Goal: Task Accomplishment & Management: Manage account settings

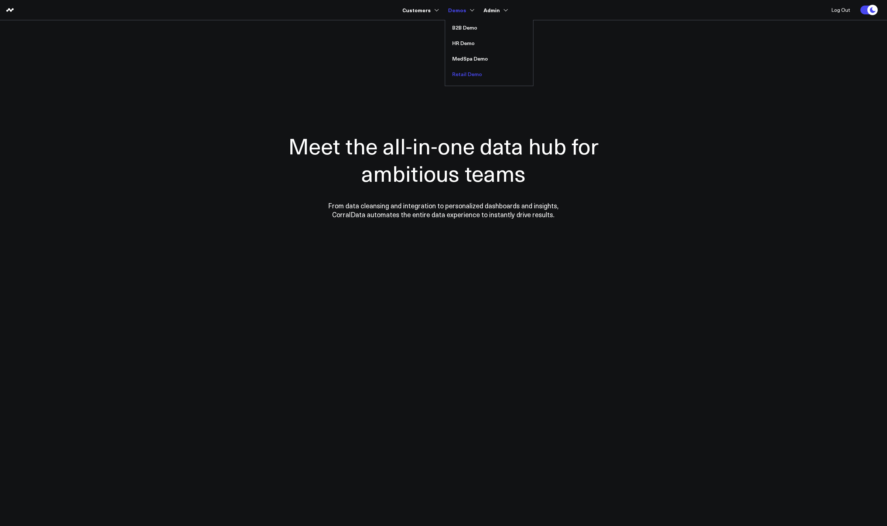
click at [464, 72] on link "Retail Demo" at bounding box center [489, 74] width 88 height 16
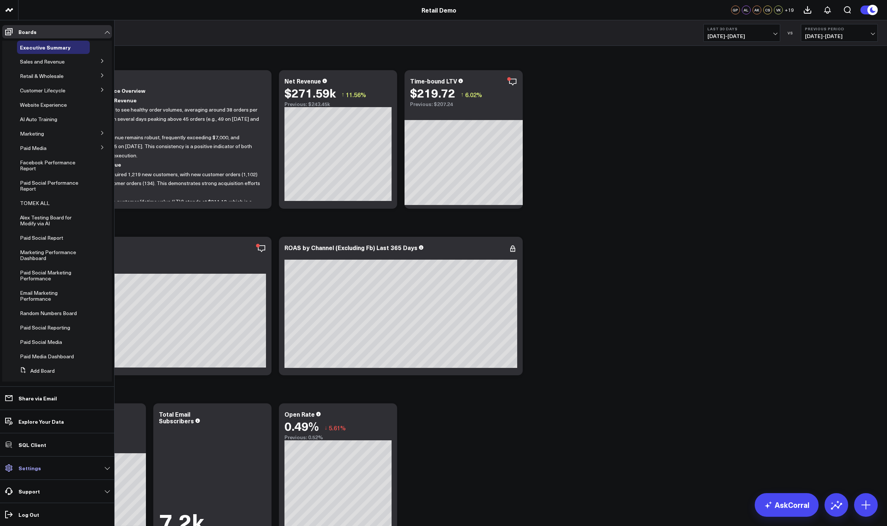
click at [44, 464] on link "Settings" at bounding box center [57, 467] width 110 height 13
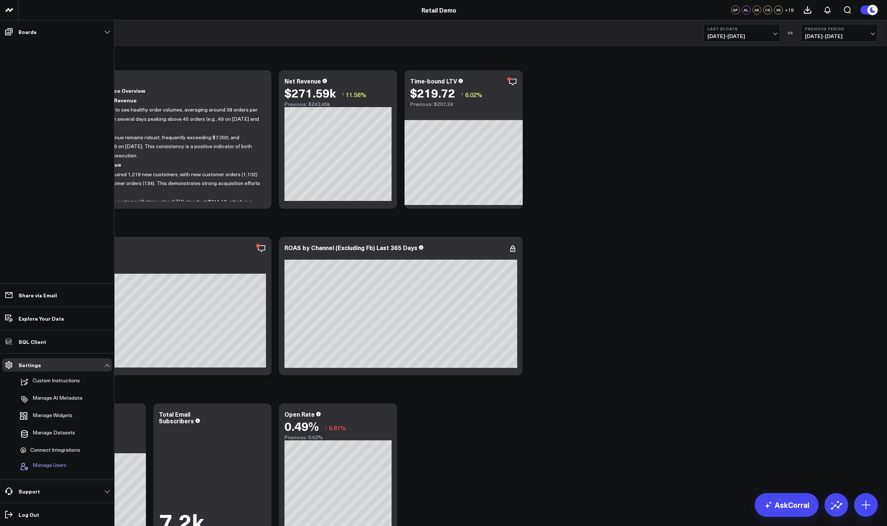
click at [51, 465] on span "Manage Users" at bounding box center [50, 466] width 34 height 9
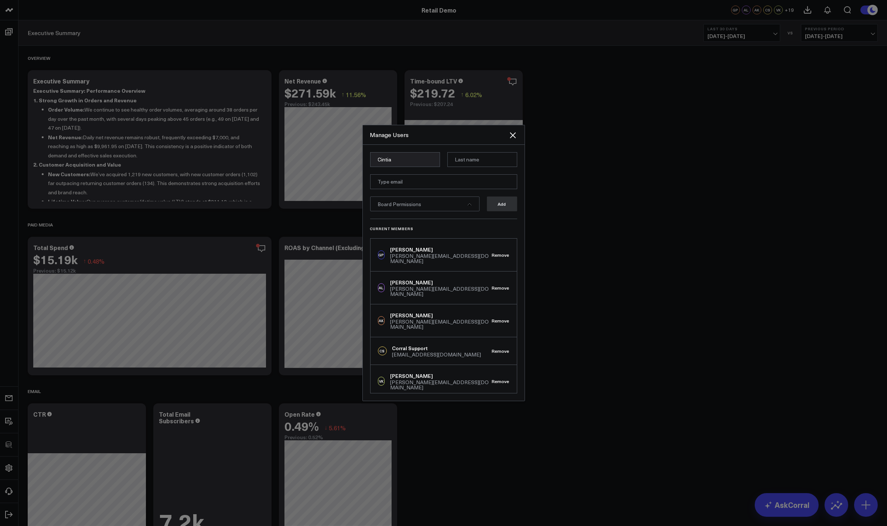
type input "Cintia"
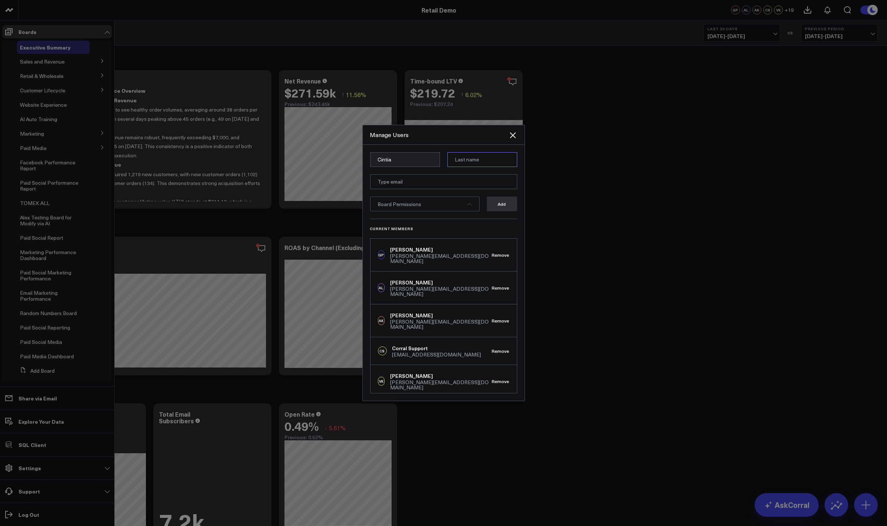
click at [467, 157] on input at bounding box center [482, 159] width 70 height 15
type input "Panizzi"
type input "cintia@corraldata.com"
click at [464, 207] on div "Board Permissions" at bounding box center [424, 203] width 109 height 15
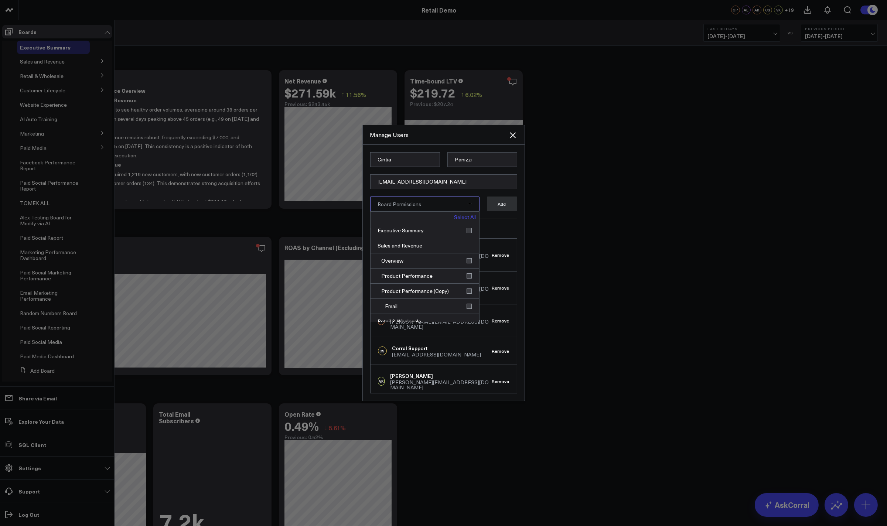
click at [463, 216] on link "Select All" at bounding box center [465, 217] width 22 height 5
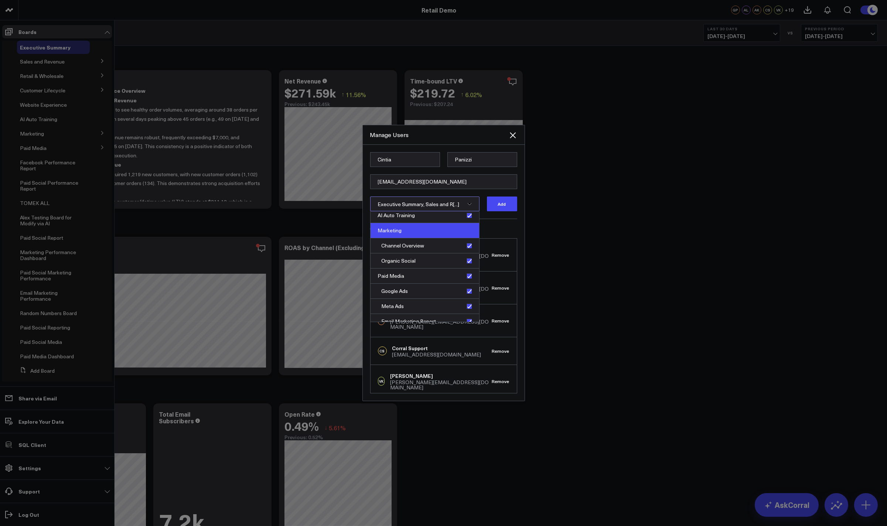
scroll to position [295, 0]
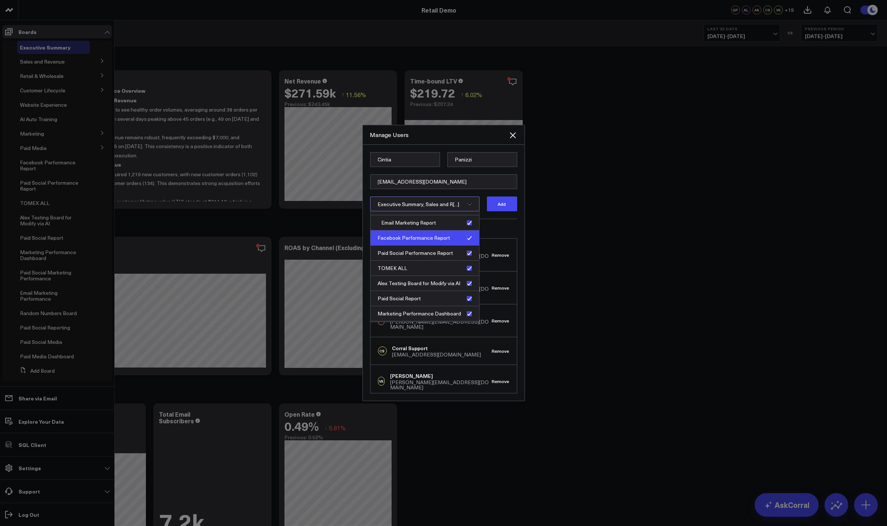
click at [468, 242] on div "Facebook Performance Report" at bounding box center [424, 237] width 109 height 15
click at [469, 252] on div "Paid Social Performance Report" at bounding box center [424, 253] width 109 height 15
click at [468, 270] on div "TOMEK ALL" at bounding box center [424, 268] width 109 height 15
click at [468, 281] on div "Alex Testing Board for Modify via AI" at bounding box center [424, 283] width 109 height 15
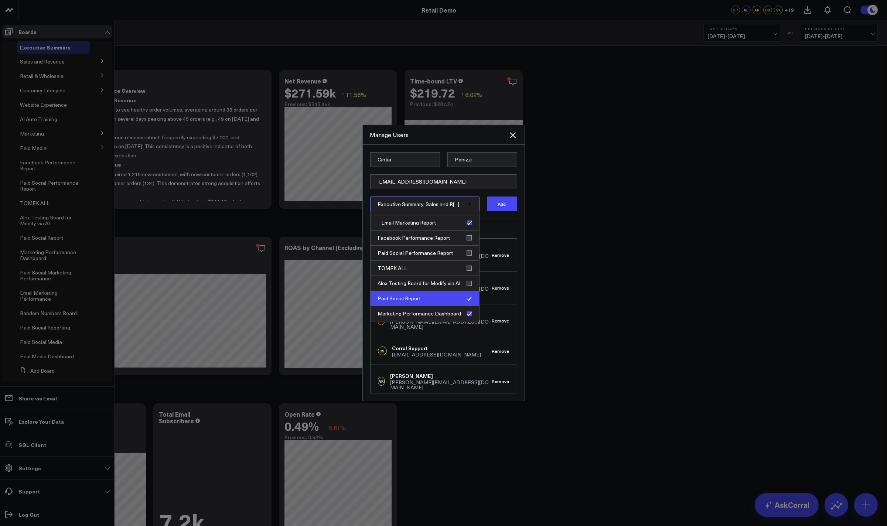
click at [467, 300] on div "Paid Social Report" at bounding box center [424, 298] width 109 height 15
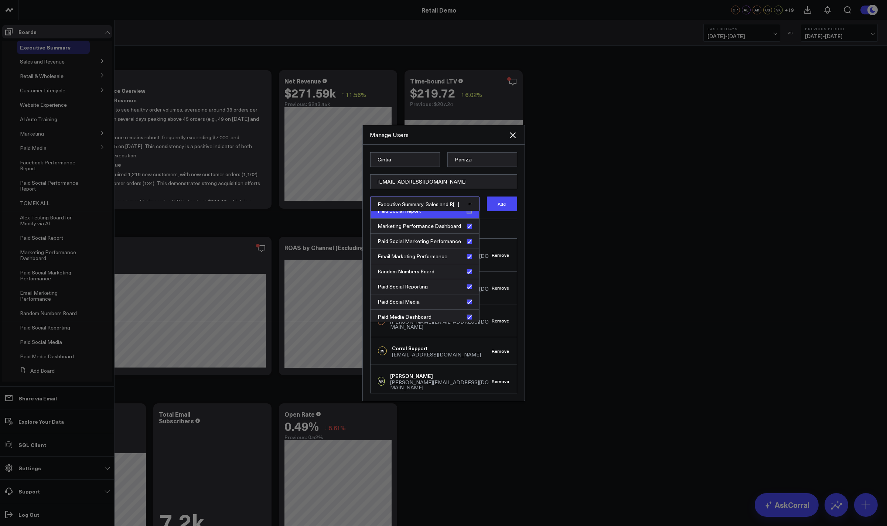
scroll to position [387, 0]
click at [465, 226] on div "Marketing Performance Dashboard" at bounding box center [424, 223] width 109 height 15
click at [465, 239] on div "Paid Social Marketing Performance" at bounding box center [424, 238] width 109 height 15
click at [464, 257] on div "Email Marketing Performance" at bounding box center [424, 253] width 109 height 15
click at [467, 264] on div "Random Numbers Board" at bounding box center [424, 269] width 109 height 15
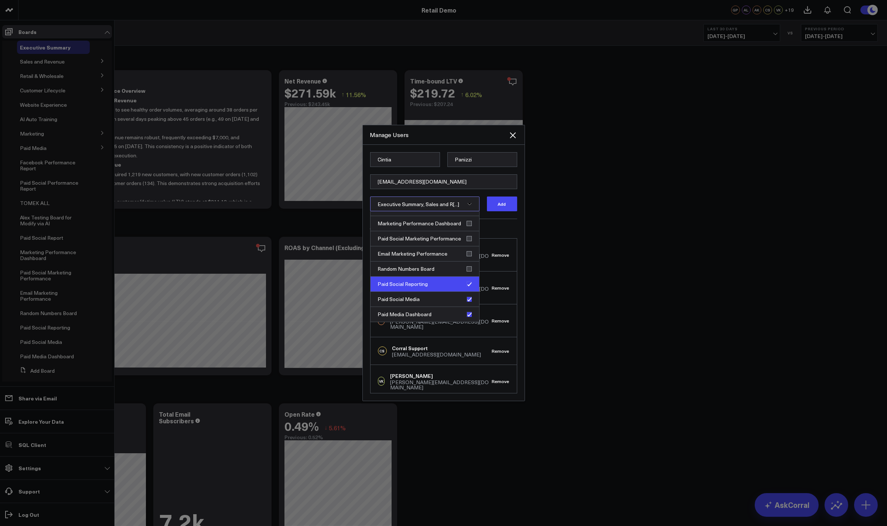
click at [468, 281] on div "Paid Social Reporting" at bounding box center [424, 284] width 109 height 15
click at [461, 300] on div "Paid Social Media" at bounding box center [424, 299] width 109 height 15
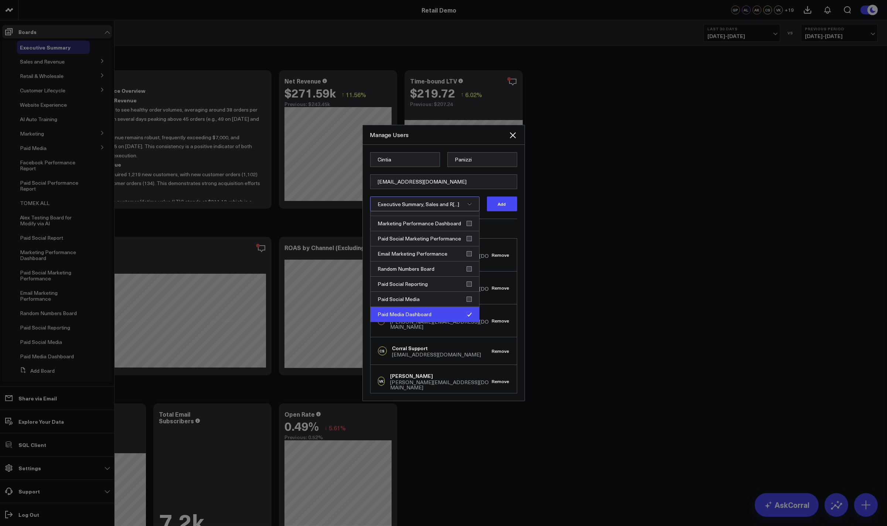
click at [464, 317] on div "Paid Media Dashboard" at bounding box center [424, 314] width 109 height 15
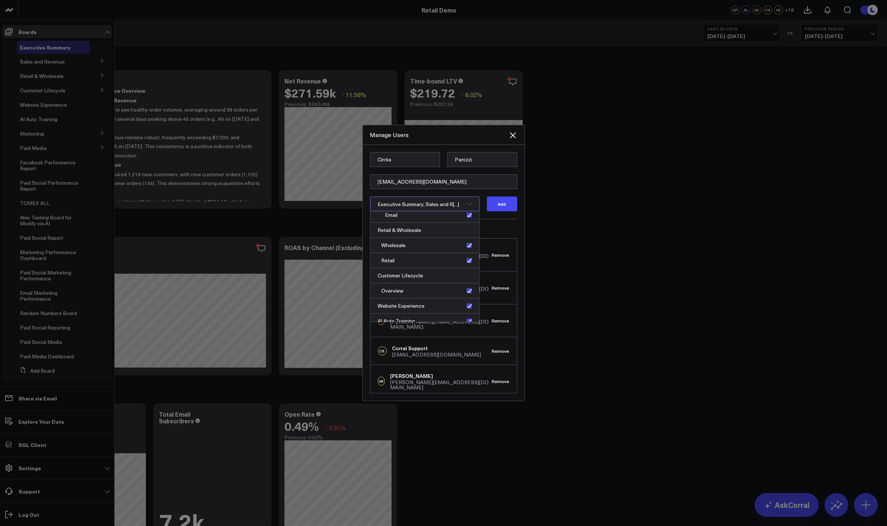
scroll to position [141, 0]
click at [464, 272] on div "AI Auto Training" at bounding box center [424, 271] width 109 height 15
click at [466, 274] on div "AI Auto Training" at bounding box center [424, 271] width 109 height 15
click at [467, 271] on div "AI Auto Training" at bounding box center [424, 271] width 109 height 15
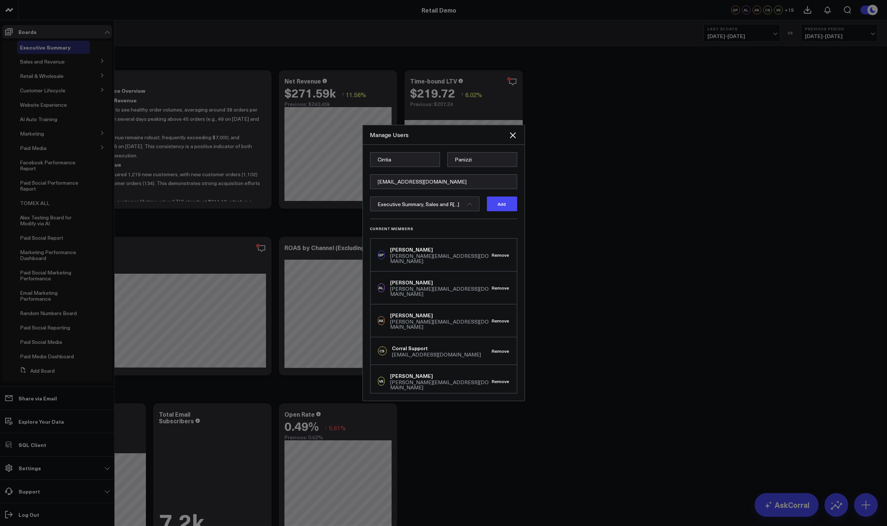
click at [481, 196] on div "Executive Summary, Sales and R[...] Add" at bounding box center [443, 203] width 147 height 15
click at [499, 202] on button "Add" at bounding box center [502, 203] width 30 height 15
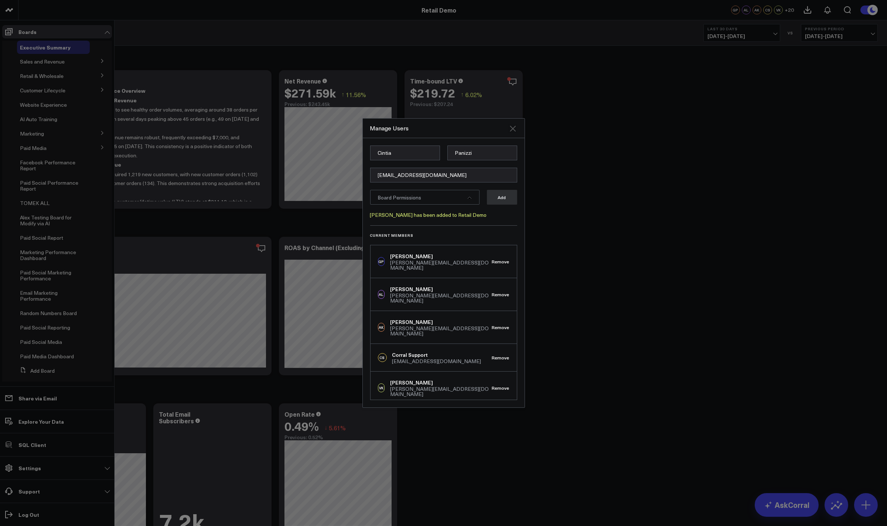
click at [511, 130] on icon "Close" at bounding box center [513, 129] width 6 height 6
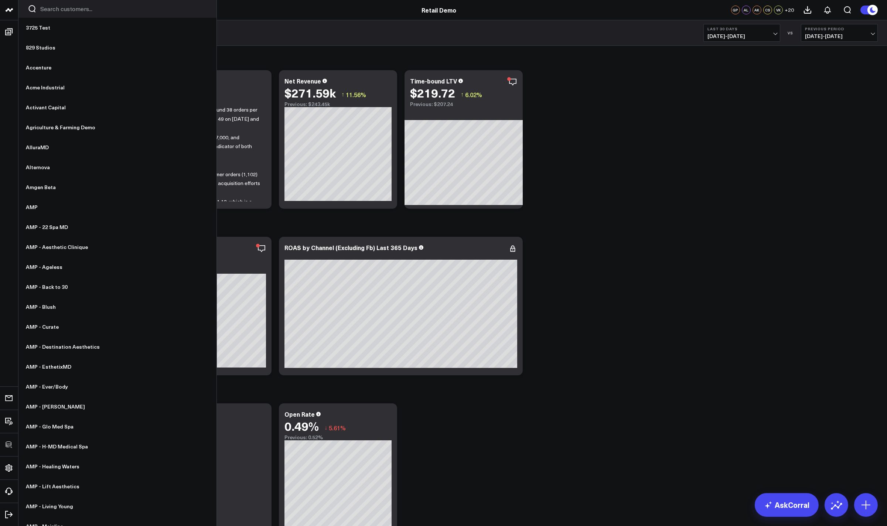
click at [52, 8] on input "Search customers input" at bounding box center [123, 9] width 167 height 8
type input "m"
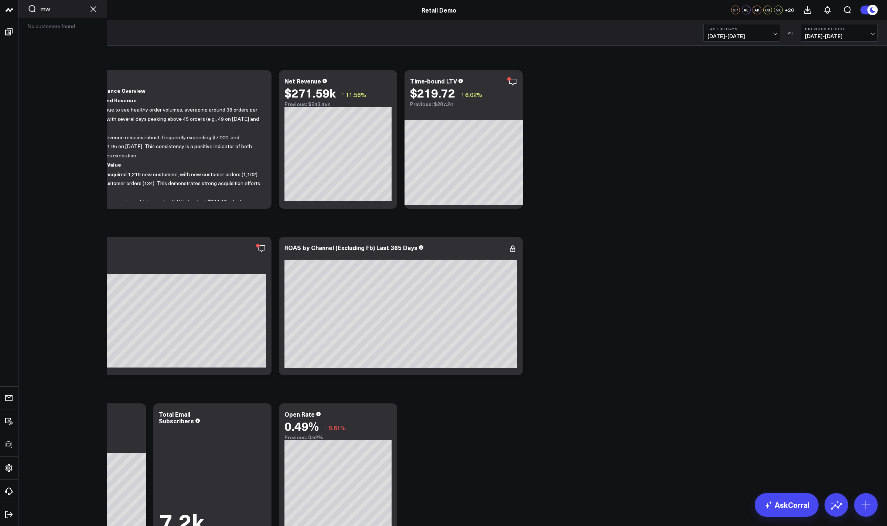
drag, startPoint x: 43, startPoint y: 10, endPoint x: 52, endPoint y: 9, distance: 9.0
click at [46, 10] on input "mw" at bounding box center [62, 9] width 45 height 8
click at [54, 6] on input "mw" at bounding box center [62, 9] width 45 height 8
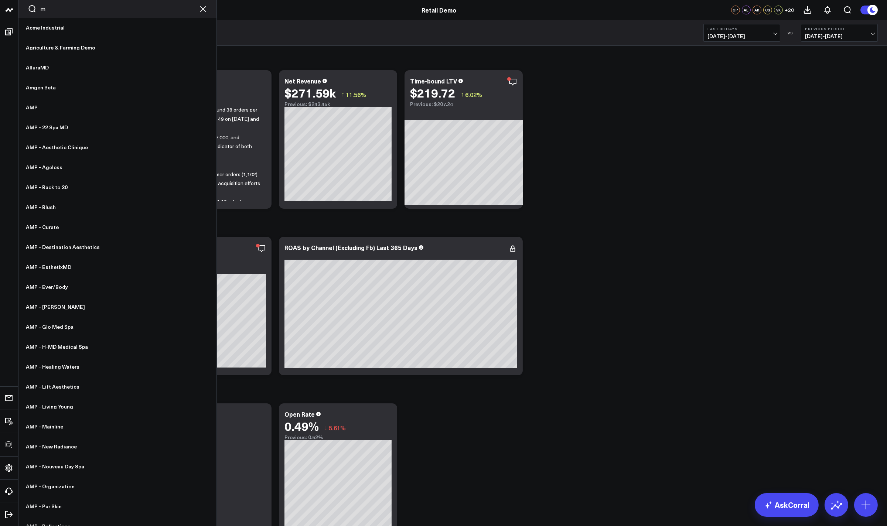
click at [54, 6] on input "m" at bounding box center [117, 9] width 154 height 8
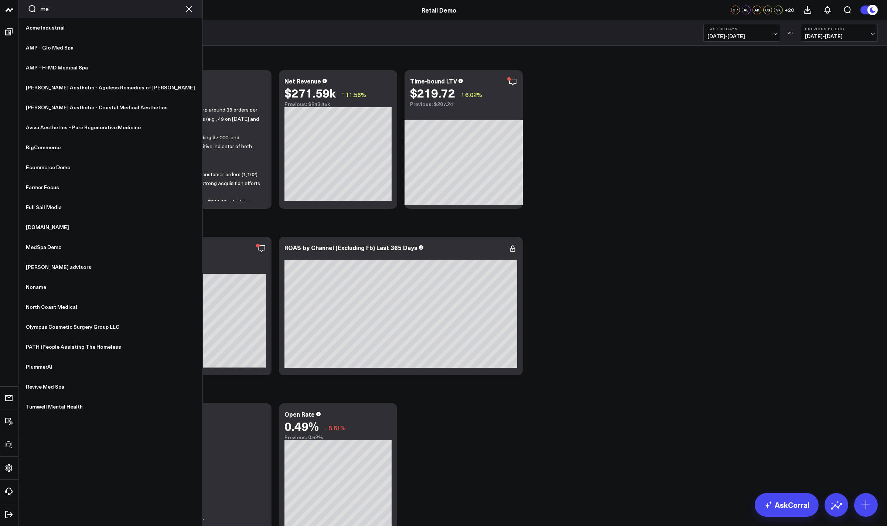
click at [54, 6] on input "me" at bounding box center [110, 9] width 140 height 8
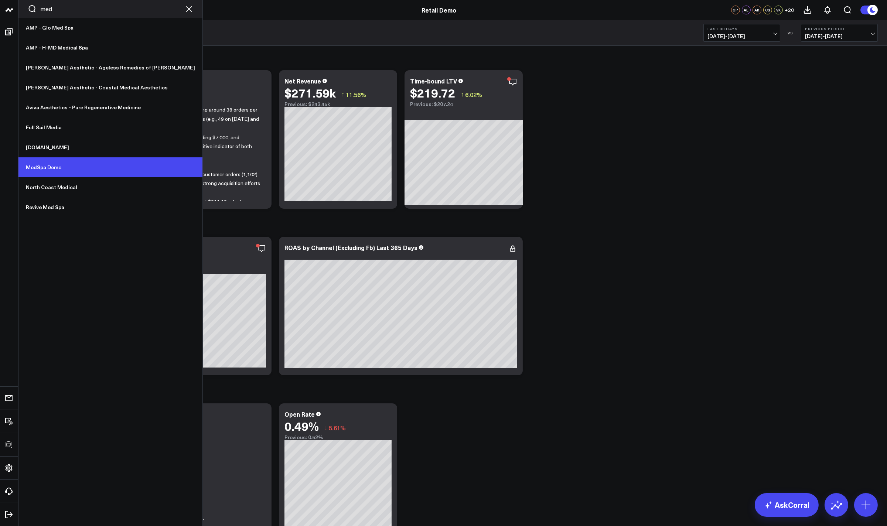
type input "med"
click at [46, 164] on link "MedSpa Demo" at bounding box center [110, 167] width 184 height 20
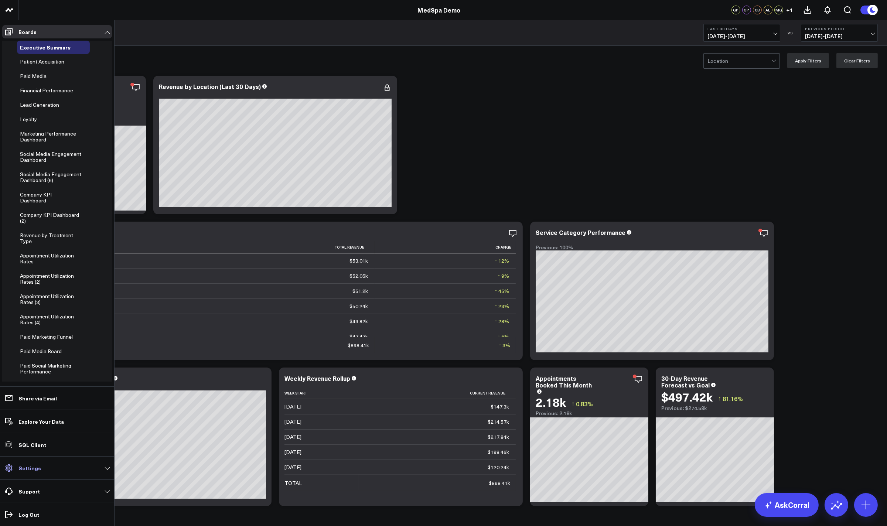
click at [25, 467] on p "Settings" at bounding box center [29, 468] width 23 height 6
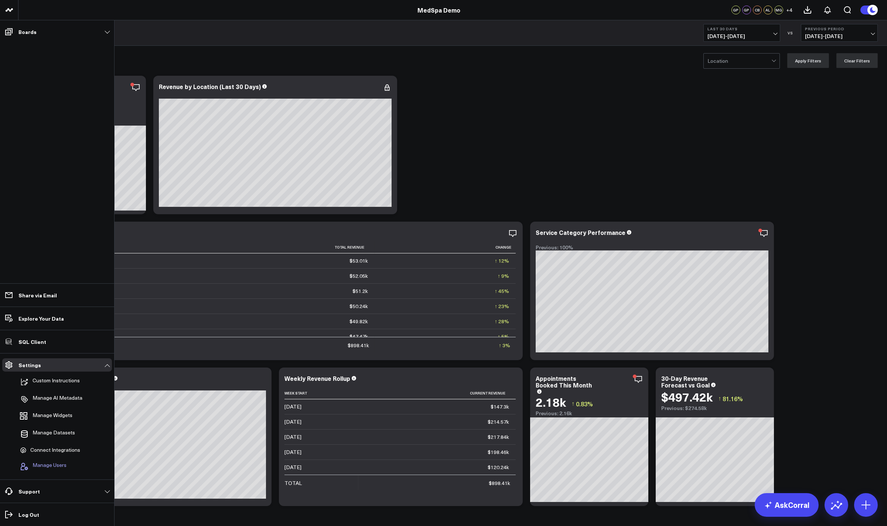
click at [57, 464] on span "Manage Users" at bounding box center [50, 466] width 34 height 9
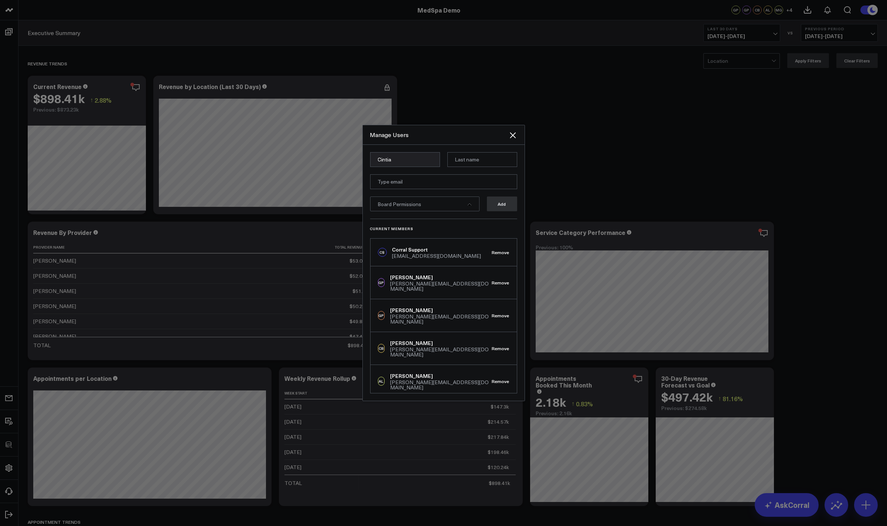
type input "Cintia"
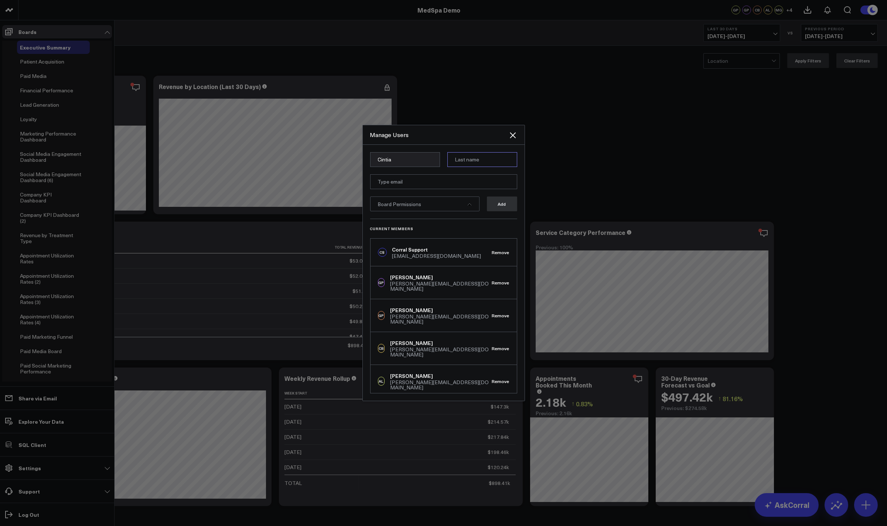
type input "V"
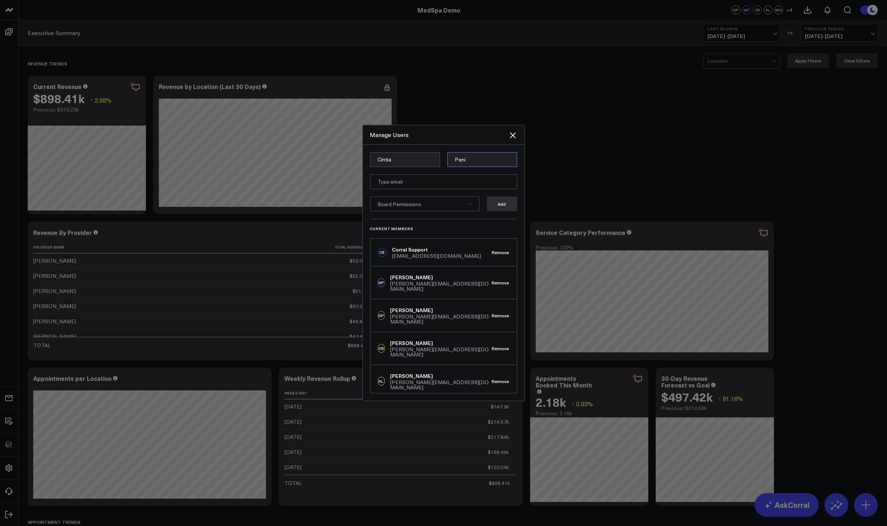
type input "Panizzi"
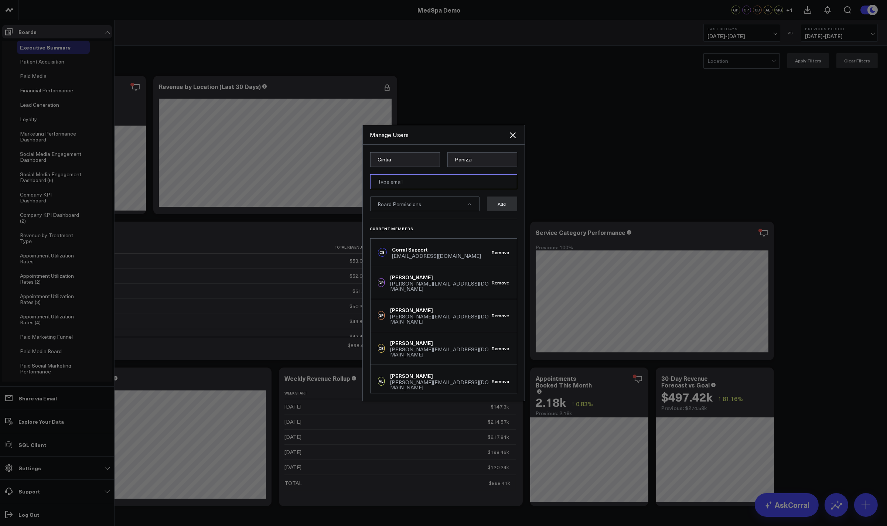
click at [448, 186] on input "email" at bounding box center [443, 181] width 147 height 15
type input "cintia@corraldata.cm"
click at [448, 186] on input "cintia@corraldata.cm" at bounding box center [443, 181] width 147 height 15
type input "cintia@corraldata.com"
drag, startPoint x: 472, startPoint y: 211, endPoint x: 475, endPoint y: 213, distance: 4.1
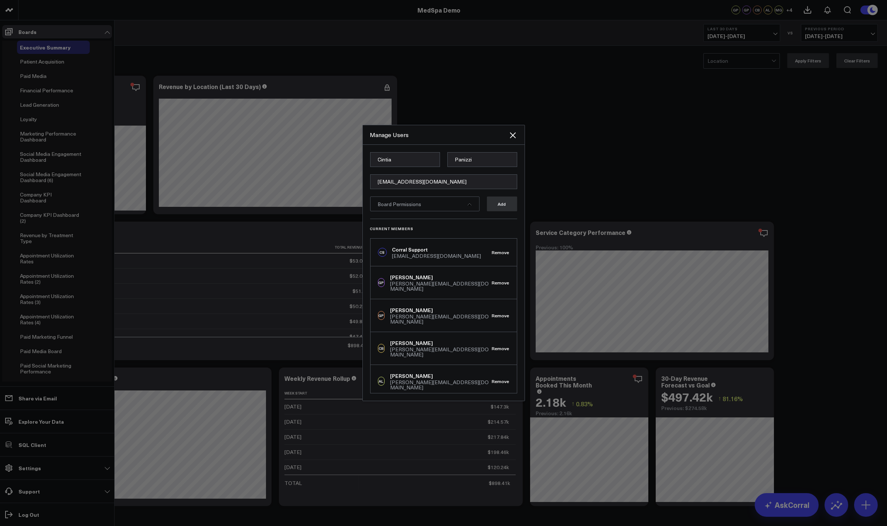
click at [475, 213] on form "Cintia Panizzi cintia@corraldata.com Board Permissions Add" at bounding box center [443, 185] width 147 height 66
click at [470, 203] on icon at bounding box center [469, 204] width 4 height 4
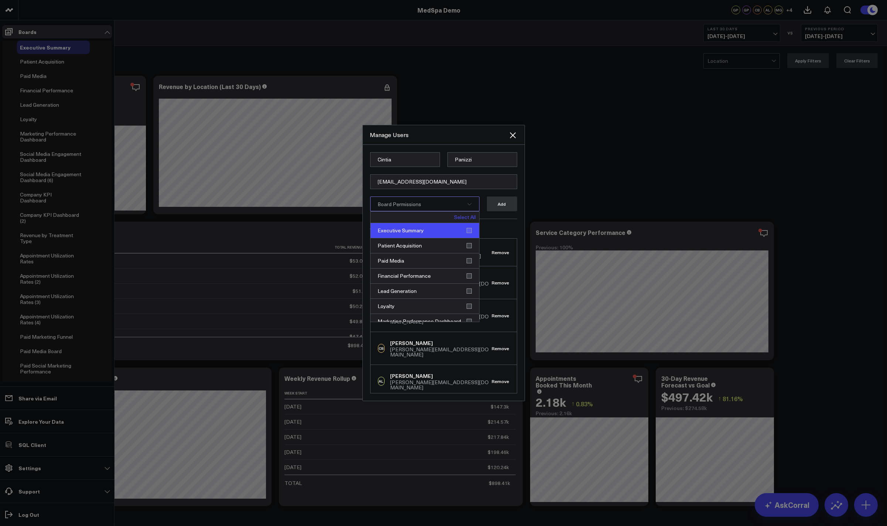
click at [465, 230] on div "Executive Summary" at bounding box center [424, 230] width 109 height 15
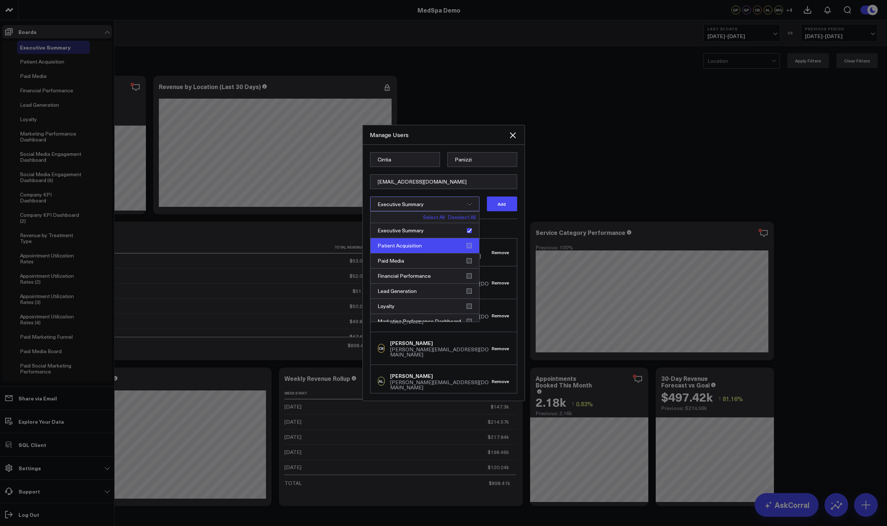
click at [465, 242] on div "Patient Acquisition" at bounding box center [424, 245] width 109 height 15
click at [470, 257] on div "Paid Media" at bounding box center [424, 260] width 109 height 15
drag, startPoint x: 468, startPoint y: 274, endPoint x: 470, endPoint y: 277, distance: 4.2
click at [468, 274] on div "Financial Performance" at bounding box center [424, 276] width 109 height 15
click at [461, 292] on div "Lead Generation" at bounding box center [424, 291] width 109 height 15
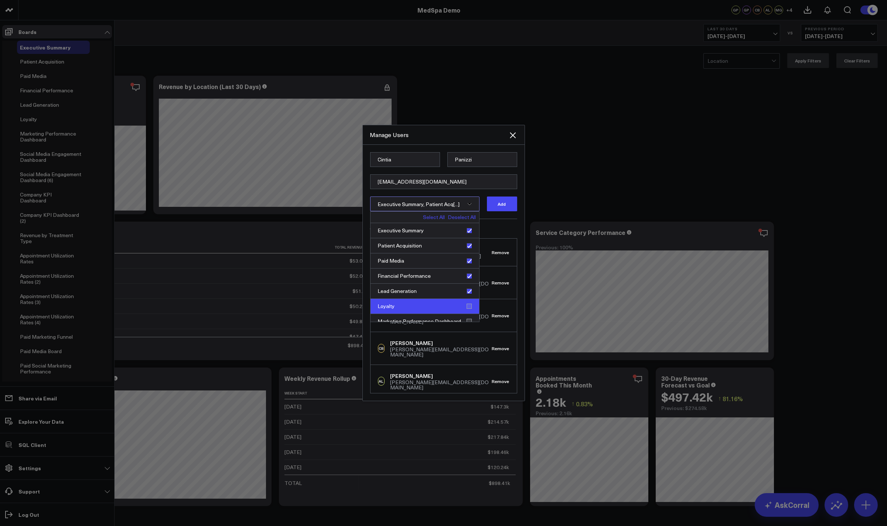
click at [466, 310] on div "Loyalty" at bounding box center [424, 306] width 109 height 15
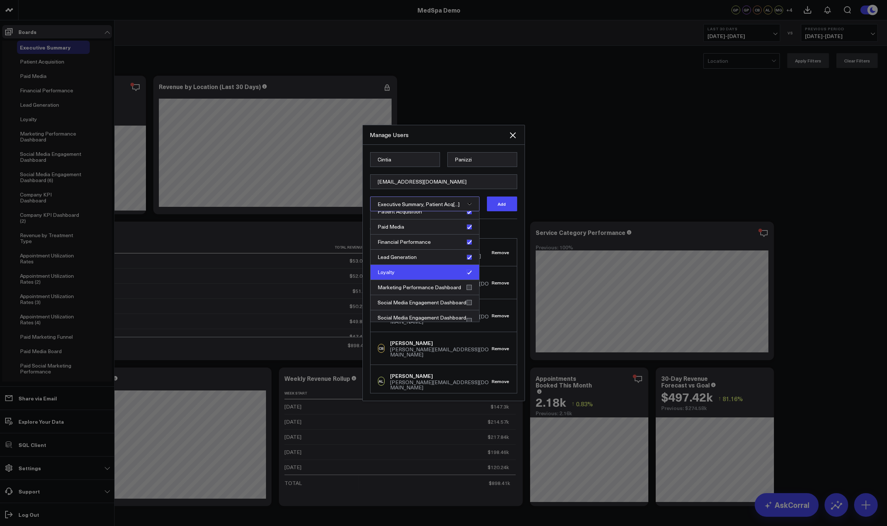
scroll to position [49, 0]
click at [466, 271] on div "Marketing Performance Dashboard" at bounding box center [424, 272] width 109 height 15
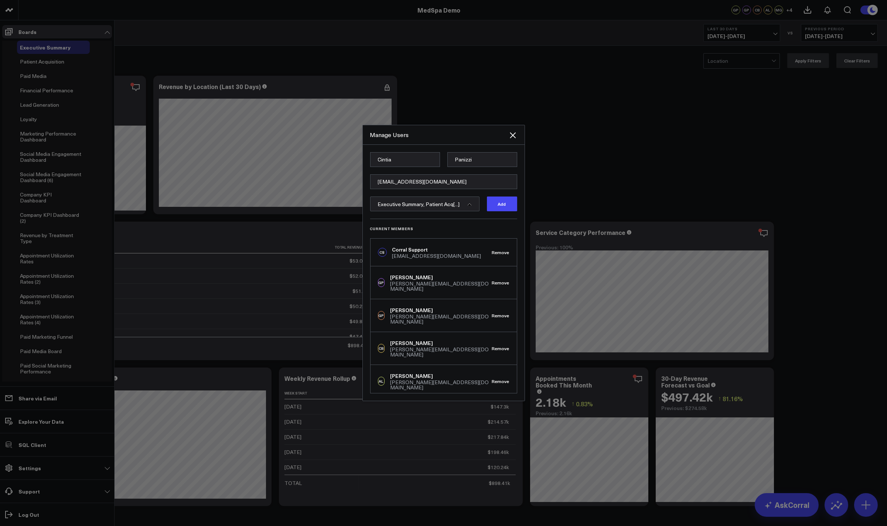
click at [505, 219] on div "Current Members CS Corral Support support@corraldata.com Remove GP Gareth Price…" at bounding box center [443, 306] width 147 height 175
click at [502, 204] on button "Add" at bounding box center [502, 203] width 30 height 15
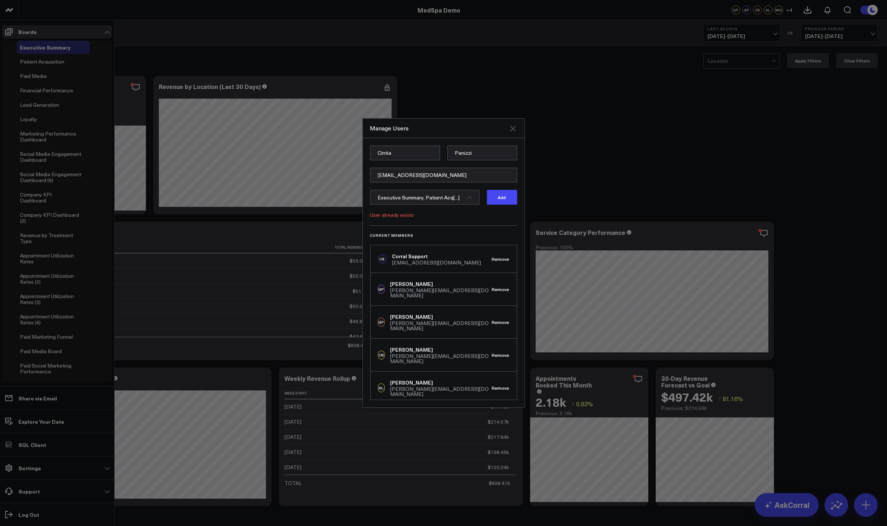
click at [516, 127] on icon "Close" at bounding box center [512, 128] width 9 height 9
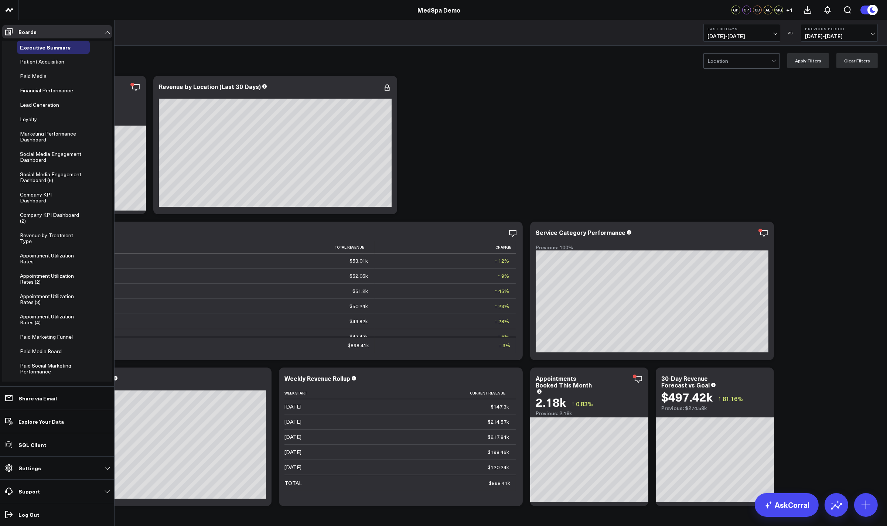
click at [50, 462] on link "Settings" at bounding box center [57, 467] width 110 height 13
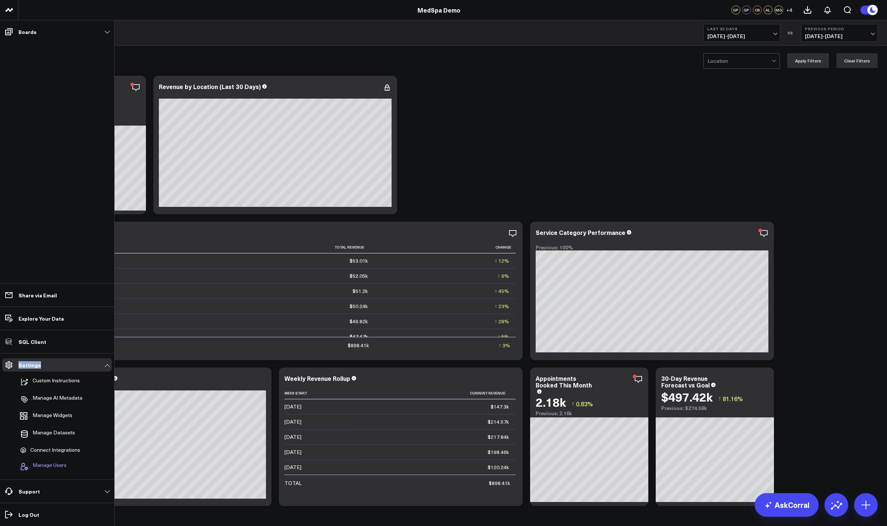
click at [47, 469] on span "Manage Users" at bounding box center [50, 466] width 34 height 9
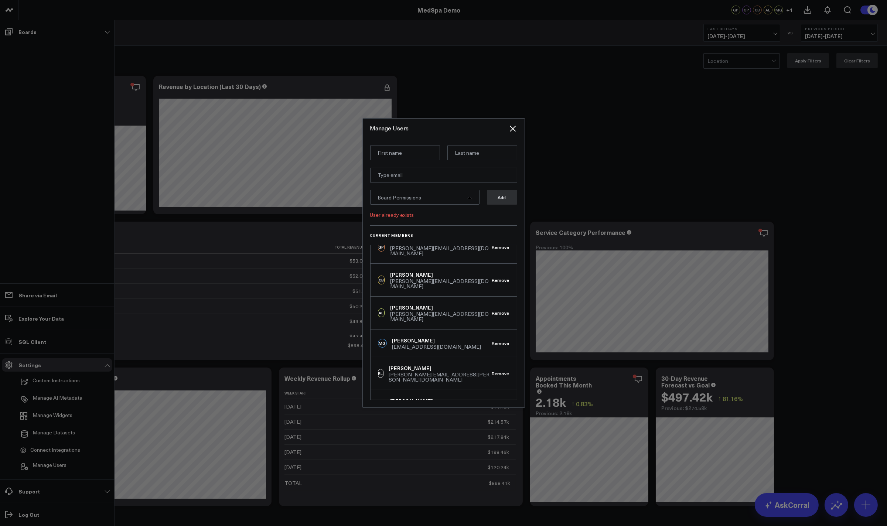
scroll to position [123, 0]
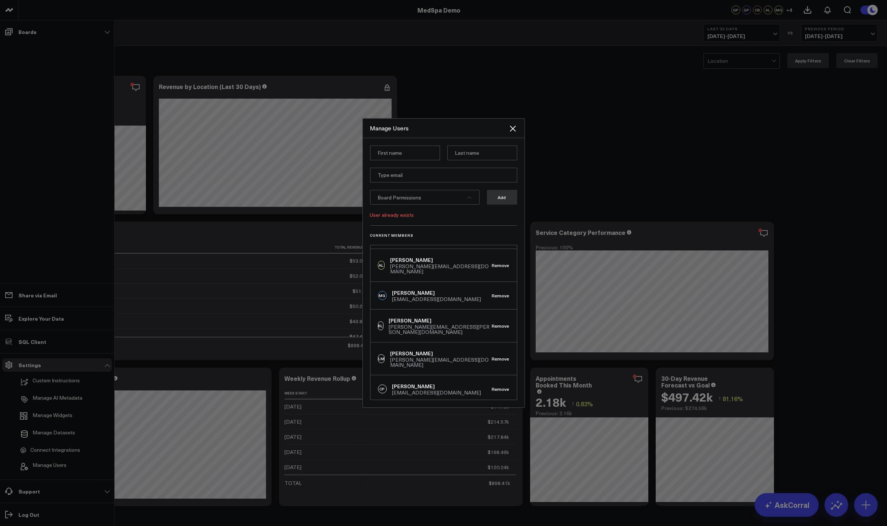
click at [405, 383] on div "Cintia Panizzi" at bounding box center [436, 386] width 89 height 7
drag, startPoint x: 402, startPoint y: 357, endPoint x: 394, endPoint y: 357, distance: 8.1
click at [394, 383] on div "Cintia Panizzi" at bounding box center [436, 386] width 89 height 7
click at [575, 160] on div at bounding box center [443, 263] width 887 height 526
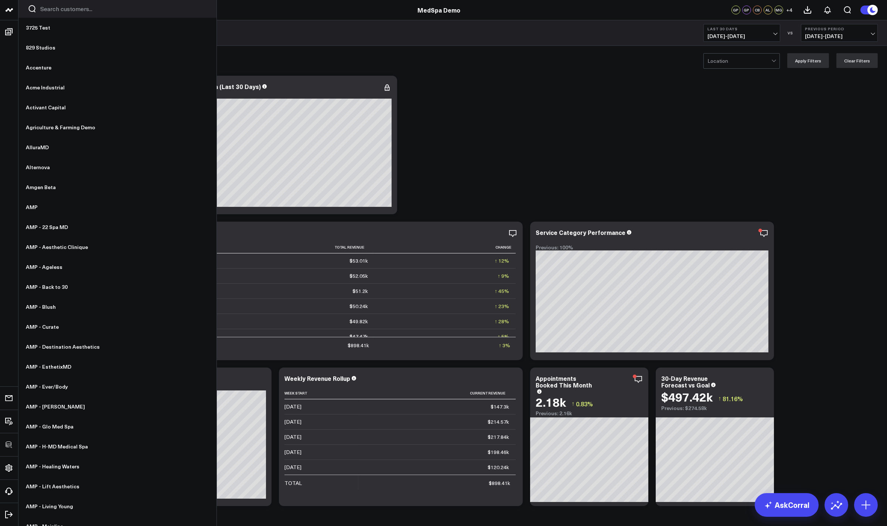
click at [53, 7] on input "Search customers input" at bounding box center [123, 9] width 167 height 8
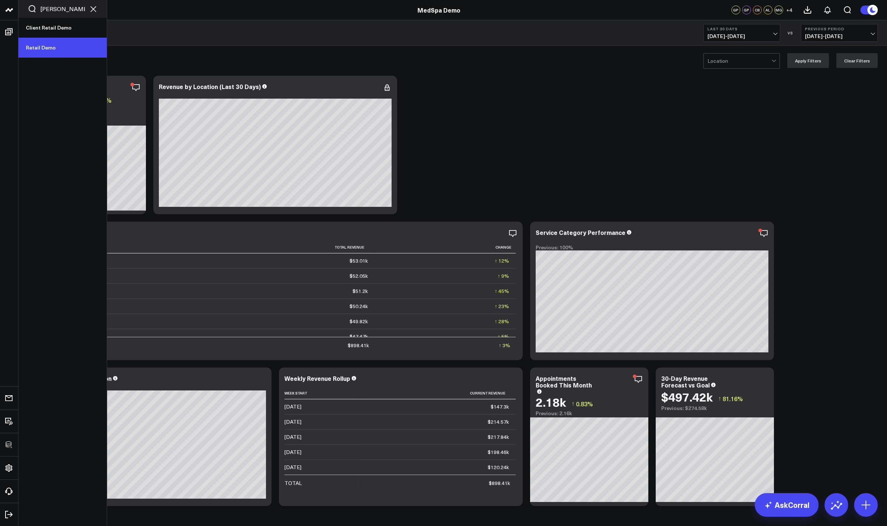
type input "reta"
click at [49, 42] on link "Retail Demo" at bounding box center [62, 48] width 88 height 20
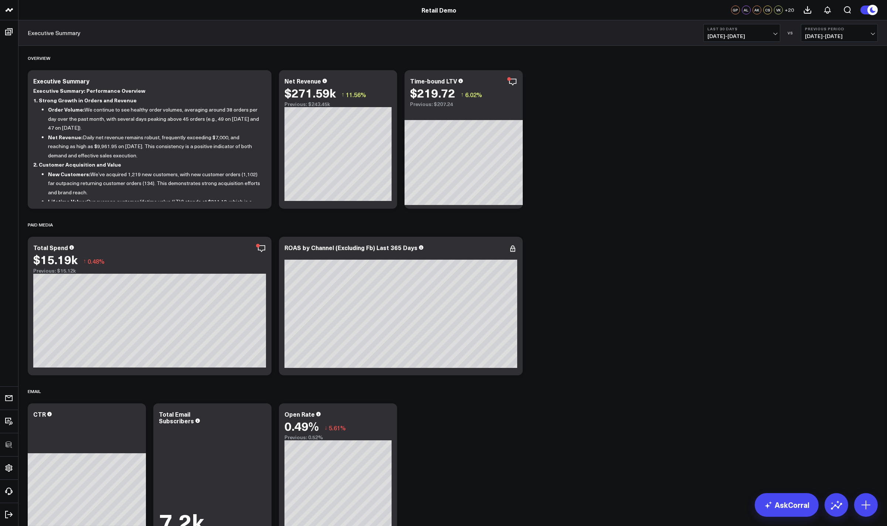
click at [144, 54] on div "OVERVIEW" at bounding box center [453, 57] width 850 height 17
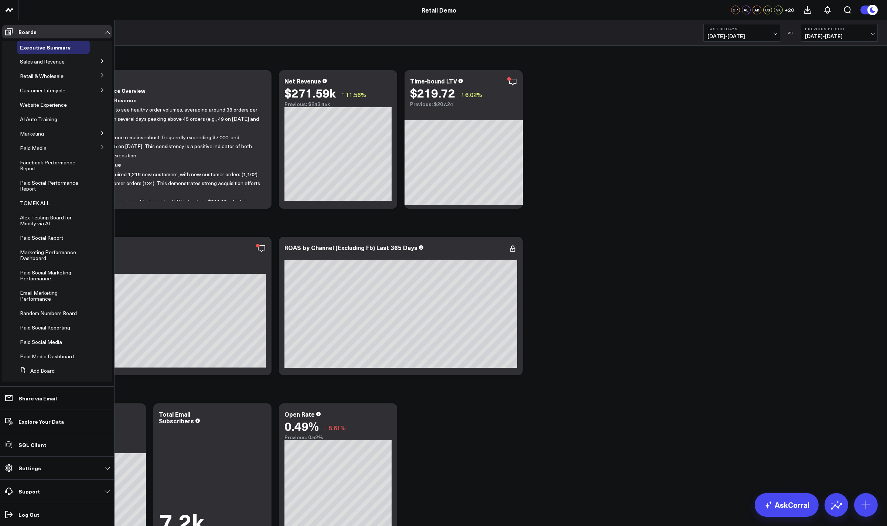
click at [96, 64] on button at bounding box center [102, 60] width 19 height 11
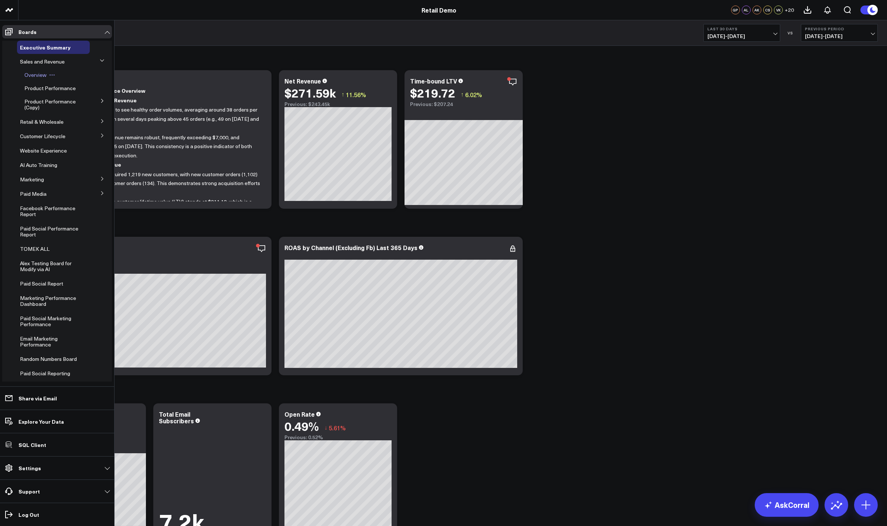
click at [56, 76] on button at bounding box center [52, 75] width 11 height 6
click at [85, 102] on button "Edit Permissions" at bounding box center [85, 99] width 60 height 14
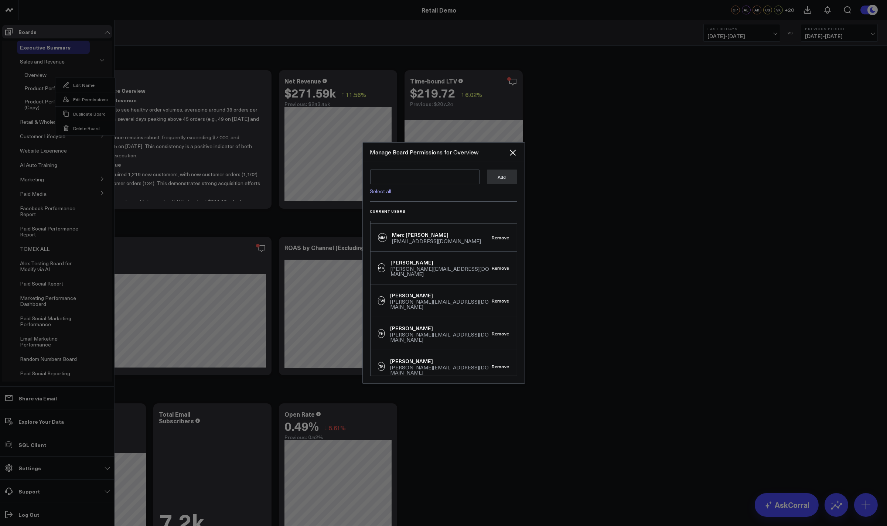
scroll to position [649, 0]
click at [211, 46] on div at bounding box center [443, 263] width 887 height 526
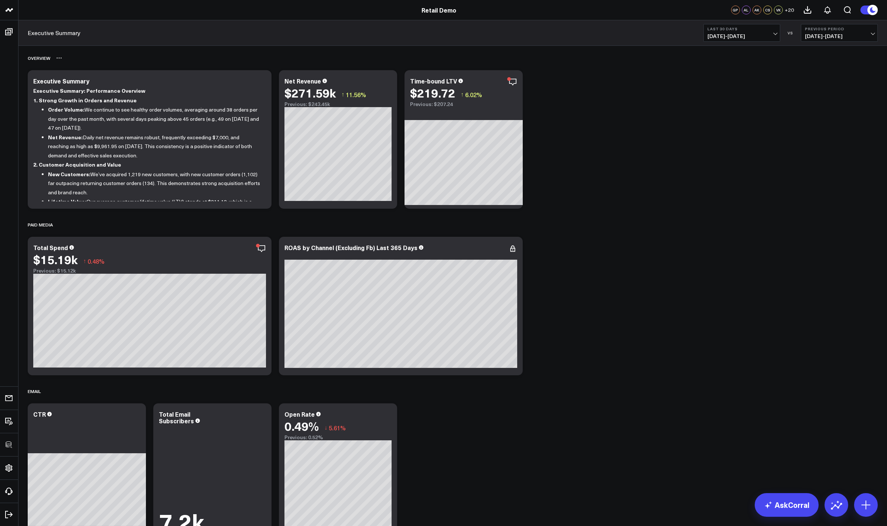
click at [150, 52] on div "OVERVIEW" at bounding box center [453, 57] width 850 height 17
click at [239, 21] on div "Executive Summary Last 30 Days 08/13/25 - 09/11/25 VS Previous Period 07/14/25 …" at bounding box center [452, 32] width 868 height 25
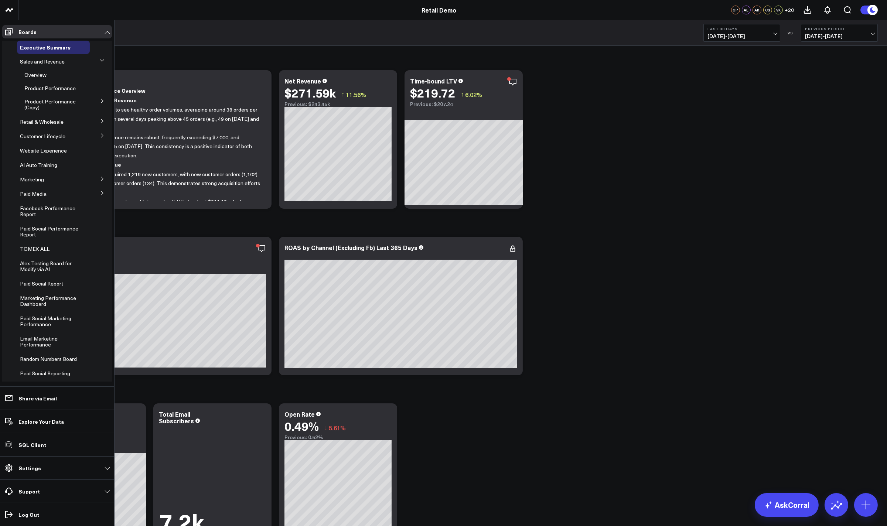
click at [100, 120] on icon at bounding box center [102, 121] width 4 height 4
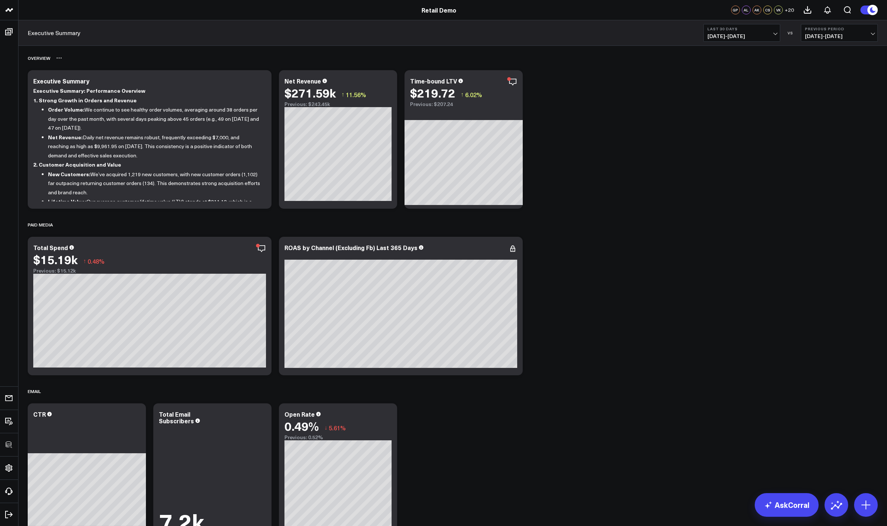
click at [165, 59] on div "OVERVIEW" at bounding box center [453, 57] width 850 height 17
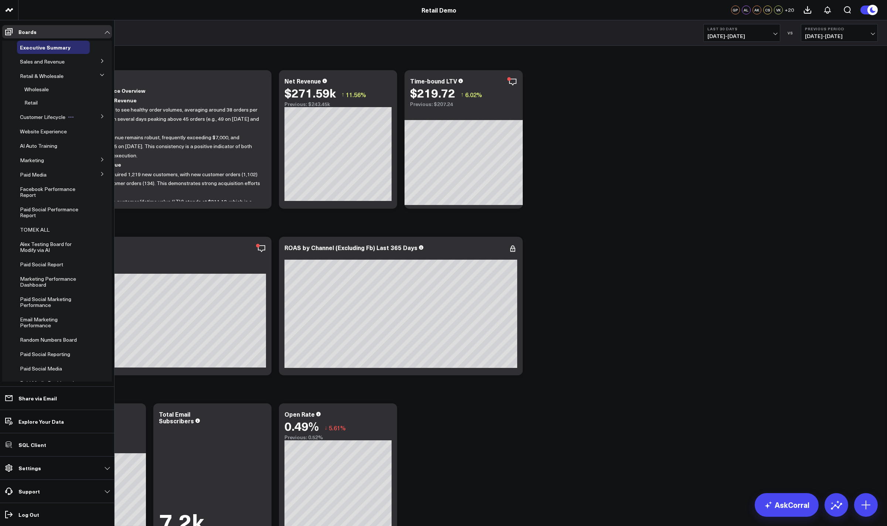
click at [48, 117] on span "Customer Lifecycle" at bounding box center [42, 116] width 45 height 7
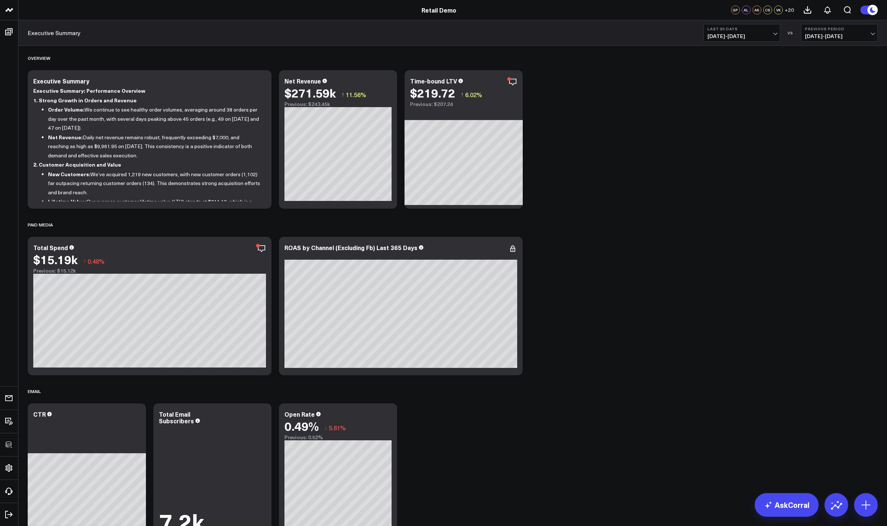
click at [137, 36] on div "Executive Summary Last 30 Days 08/13/25 - 09/11/25 VS Previous Period 07/14/25 …" at bounding box center [452, 32] width 868 height 25
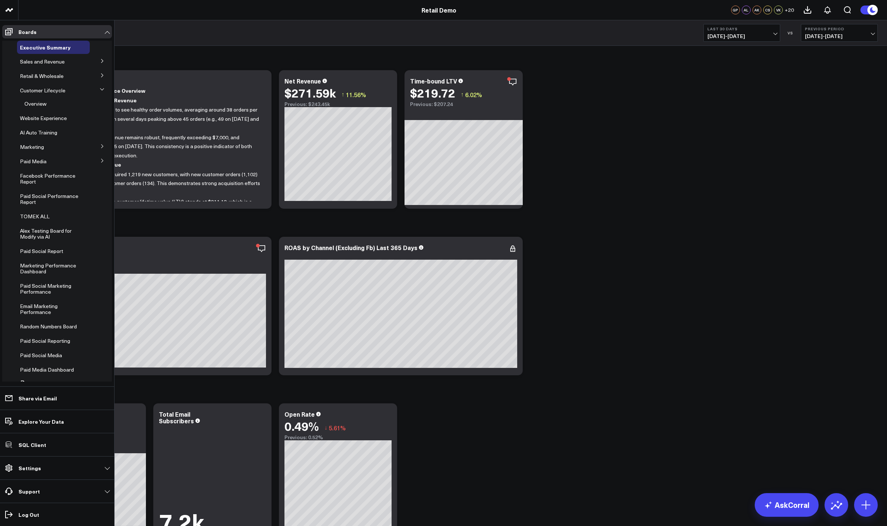
click at [100, 146] on icon at bounding box center [102, 146] width 4 height 4
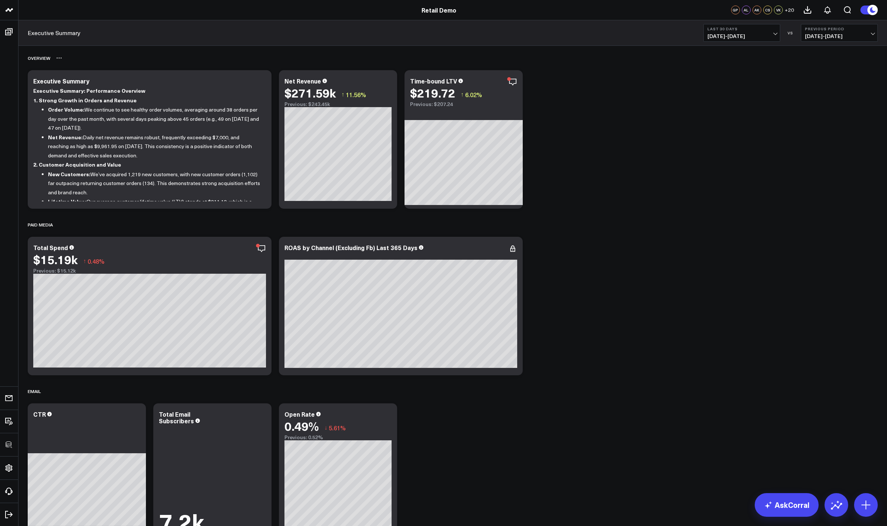
click at [67, 50] on div "OVERVIEW" at bounding box center [453, 57] width 850 height 17
click at [53, 96] on strong "1. Strong Growth in Orders and Revenue" at bounding box center [84, 99] width 103 height 7
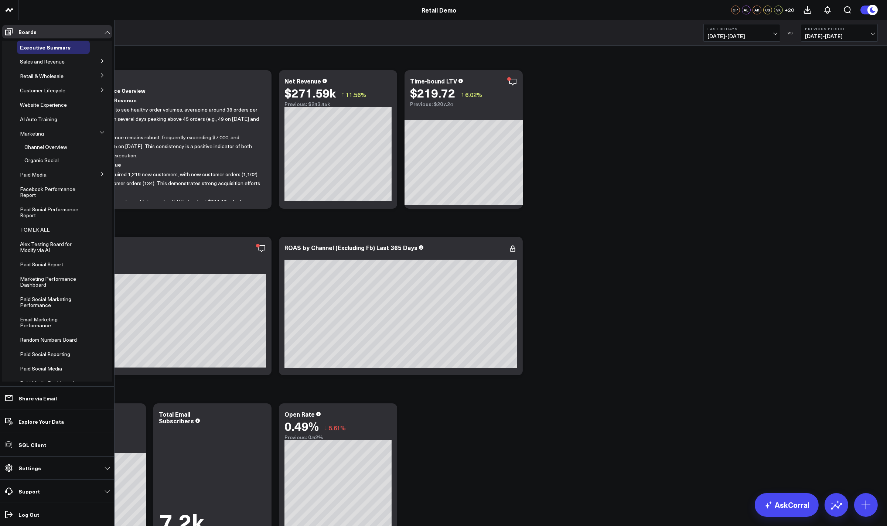
click at [100, 175] on icon at bounding box center [102, 174] width 4 height 4
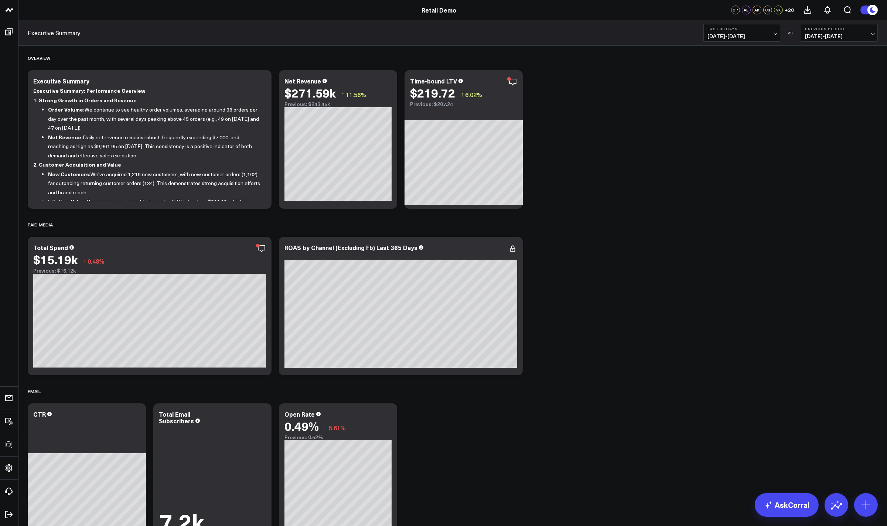
click at [140, 45] on div "Executive Summary Last 30 Days 08/13/25 - 09/11/25 VS Previous Period 07/14/25 …" at bounding box center [452, 32] width 868 height 25
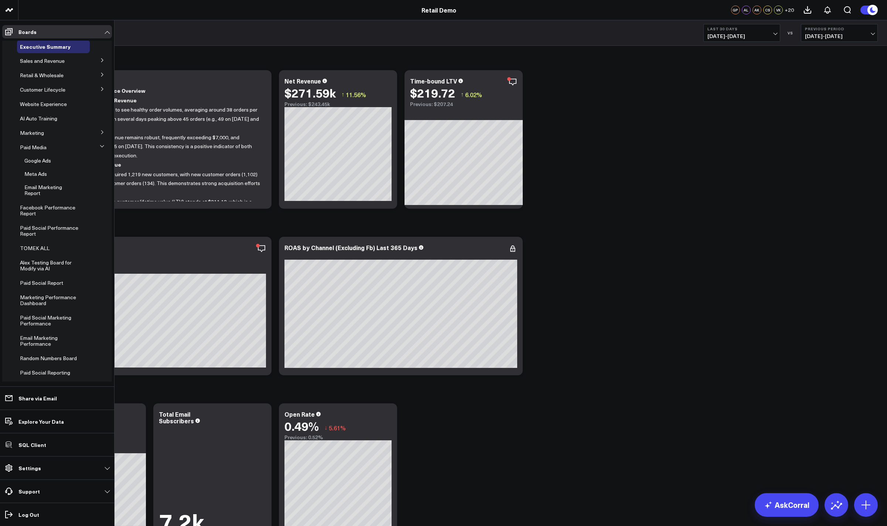
scroll to position [0, 0]
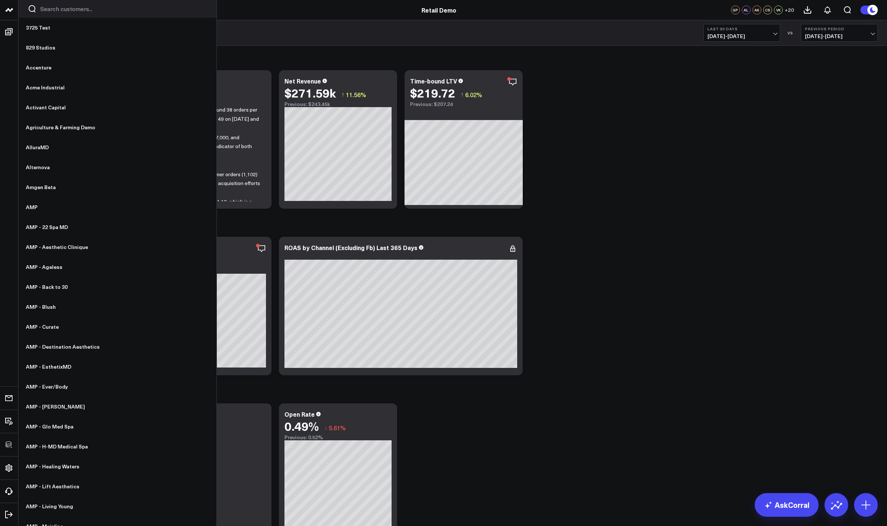
click at [57, 10] on input "Search customers input" at bounding box center [123, 9] width 167 height 8
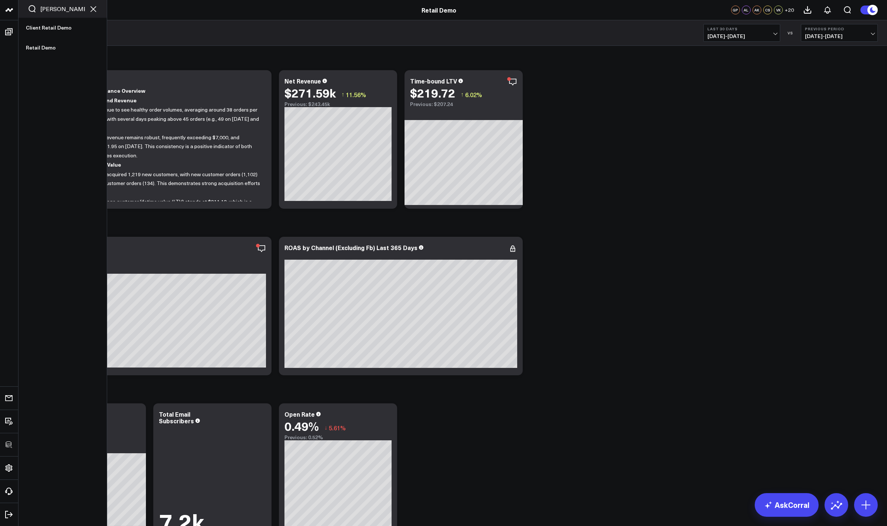
drag, startPoint x: 55, startPoint y: 11, endPoint x: 44, endPoint y: 9, distance: 11.4
click at [40, 8] on input "reta" at bounding box center [62, 9] width 45 height 8
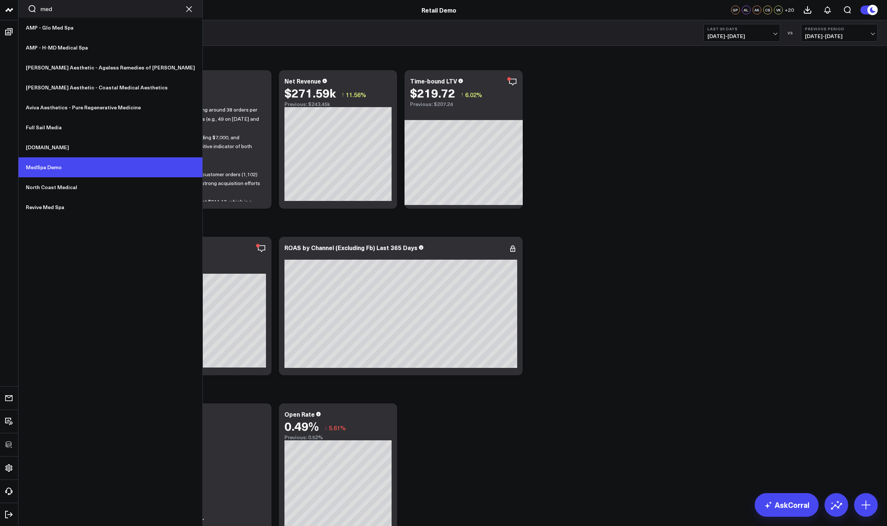
type input "med"
click at [65, 161] on link "MedSpa Demo" at bounding box center [110, 167] width 184 height 20
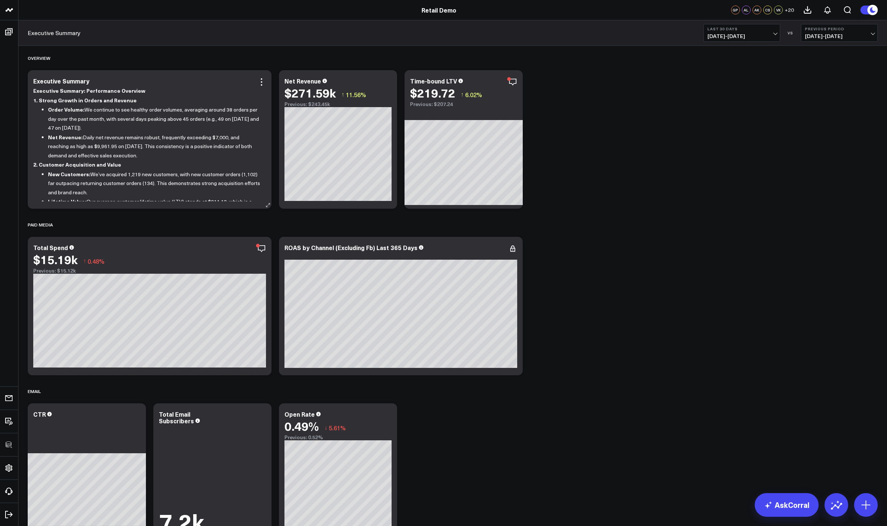
click at [141, 79] on div "Executive Summary" at bounding box center [149, 81] width 233 height 7
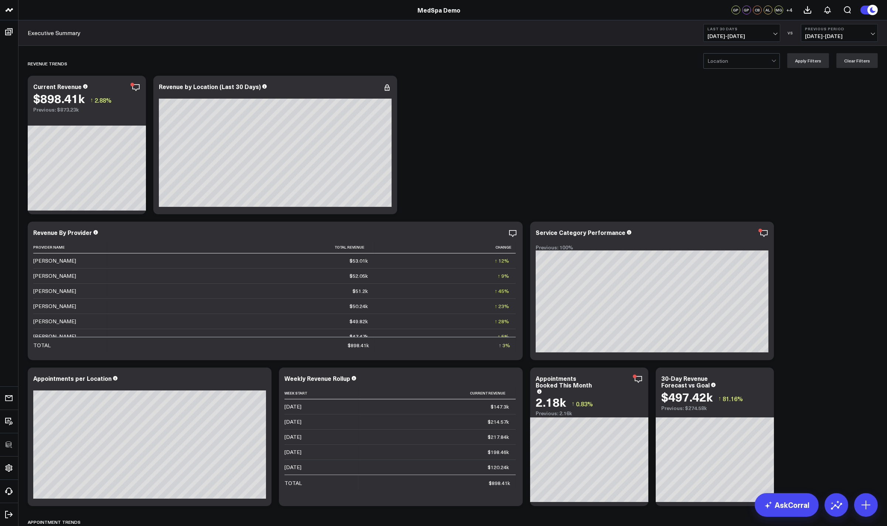
click at [423, 44] on div "Executive Summary Last 30 Days [DATE] - [DATE] VS Previous Period [DATE] - [DAT…" at bounding box center [452, 32] width 868 height 25
click at [356, 97] on div at bounding box center [275, 94] width 233 height 5
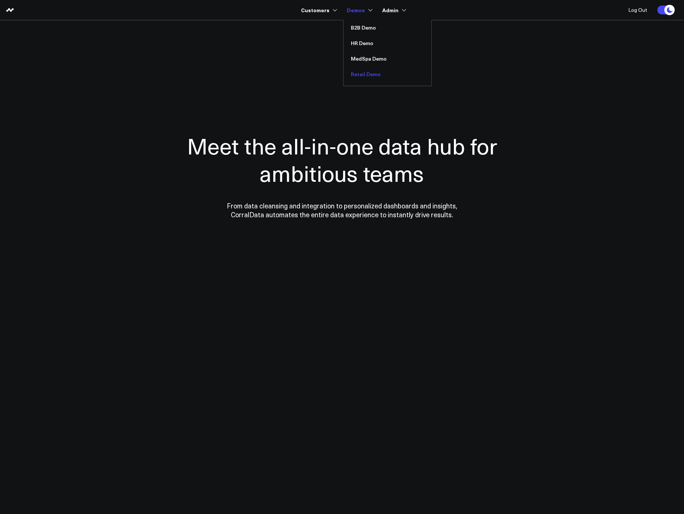
click at [362, 75] on link "Retail Demo" at bounding box center [388, 74] width 88 height 16
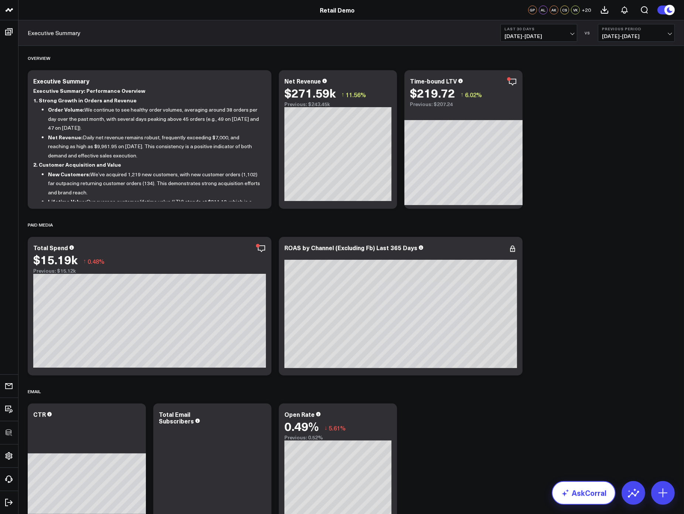
click at [596, 495] on link "AskCorral" at bounding box center [584, 493] width 64 height 24
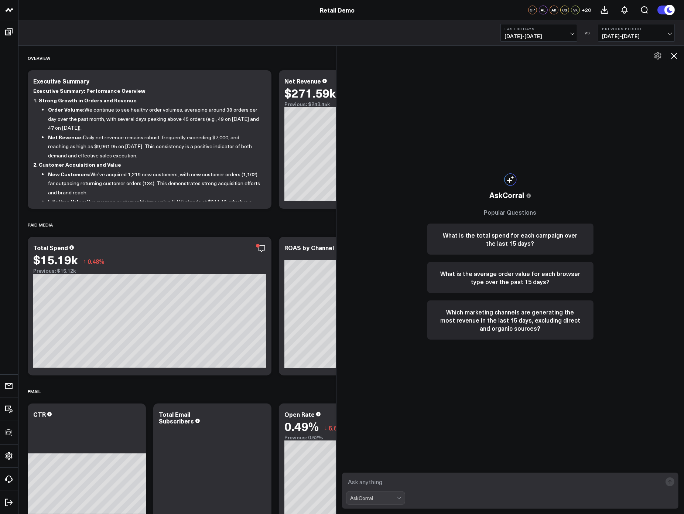
click at [425, 129] on div "AskCorral This feature is experimental, yet powerful. Always check your answers…" at bounding box center [510, 256] width 181 height 421
click at [416, 145] on div "AskCorral This feature is experimental, yet powerful. Always check your answers…" at bounding box center [510, 280] width 348 height 468
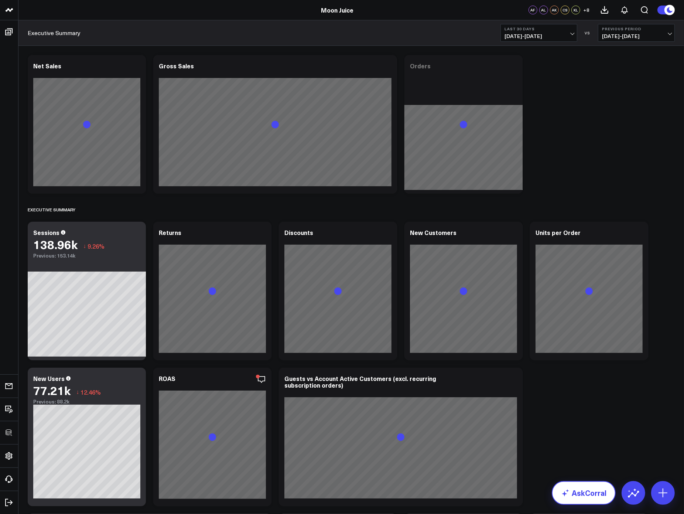
click at [599, 489] on link "AskCorral" at bounding box center [584, 493] width 64 height 24
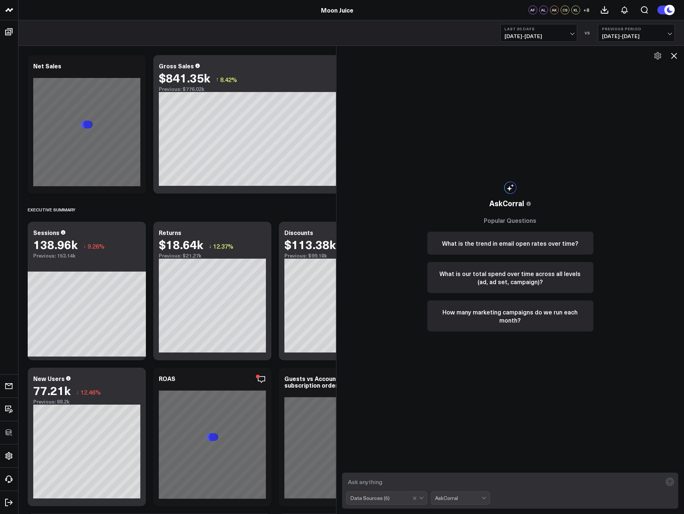
click at [425, 498] on div at bounding box center [419, 498] width 13 height 13
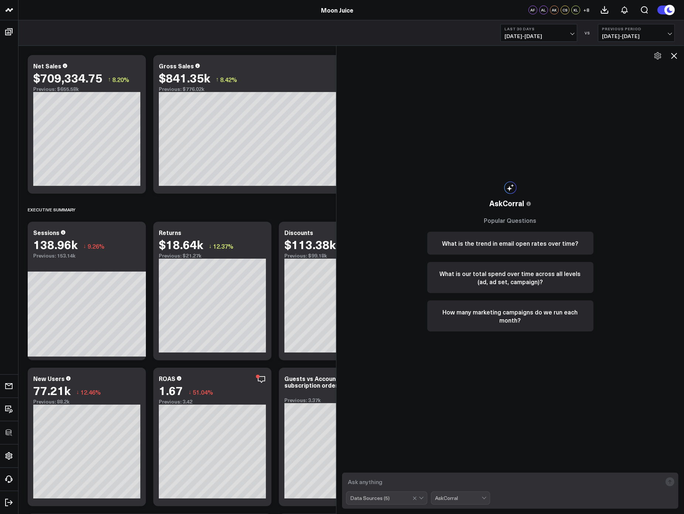
click at [485, 407] on div "AskCorral This feature is experimental, yet powerful. Always check your answers…" at bounding box center [510, 256] width 181 height 421
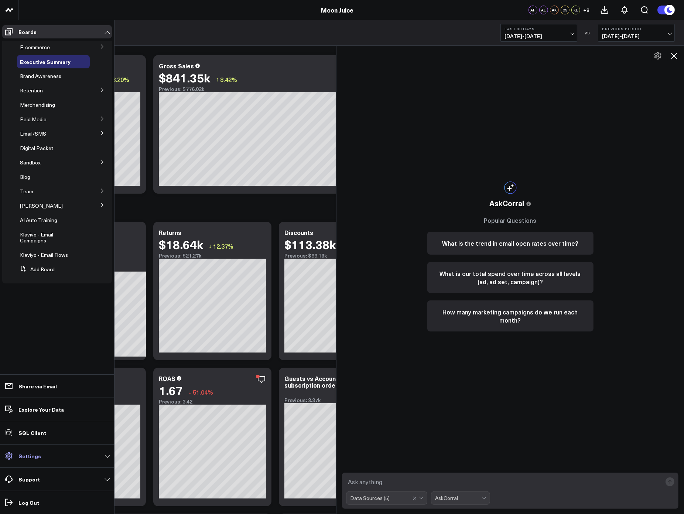
click at [27, 455] on p "Settings" at bounding box center [29, 456] width 23 height 6
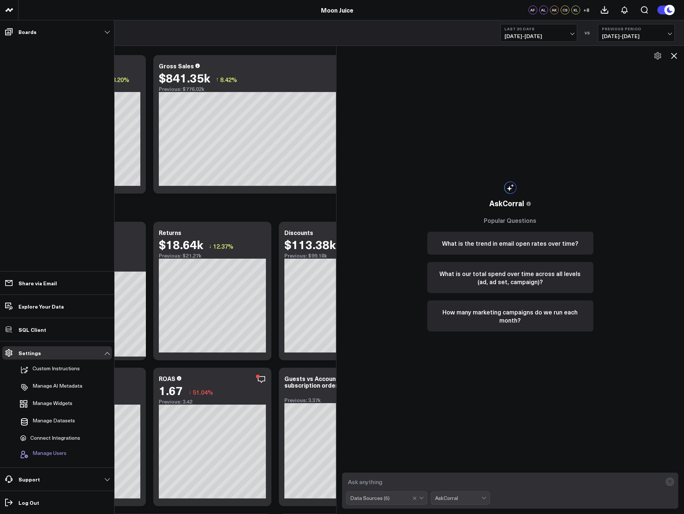
click at [50, 453] on span "Manage Users" at bounding box center [50, 454] width 34 height 9
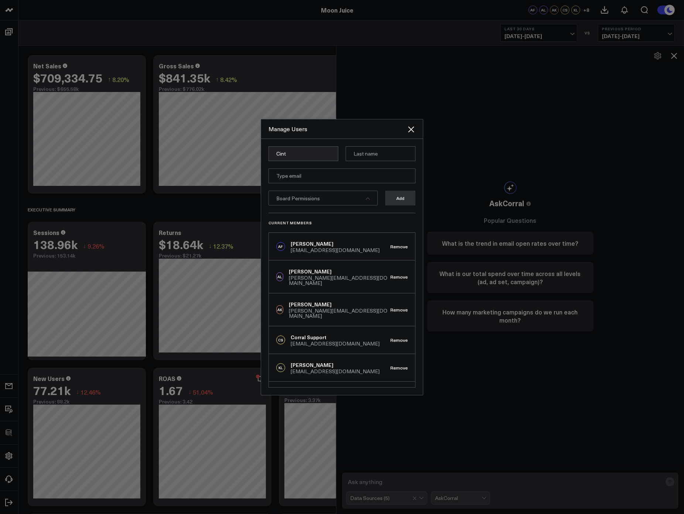
type input "Cint"
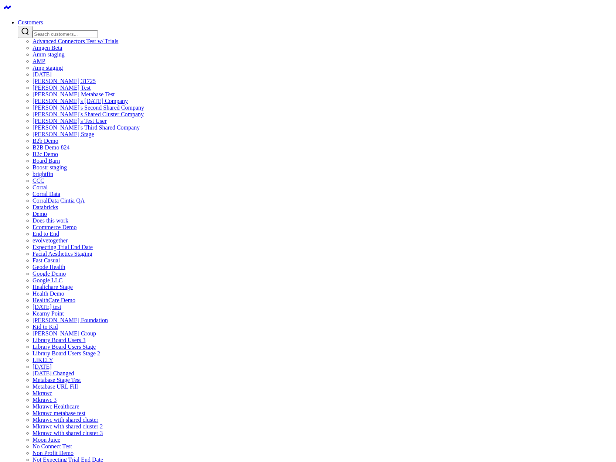
click at [98, 30] on input "Search customers input" at bounding box center [65, 34] width 65 height 8
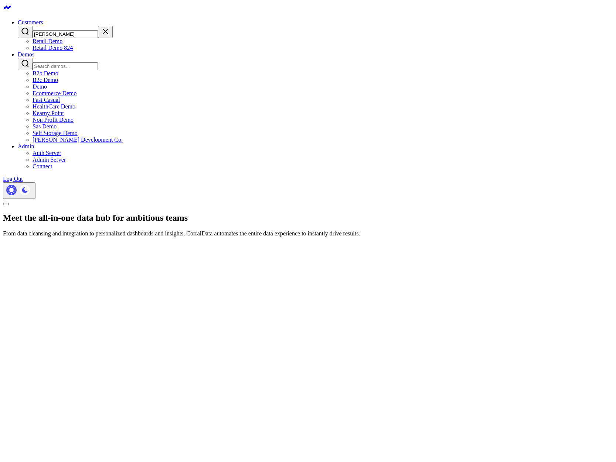
type input "[PERSON_NAME]"
click at [73, 51] on link "Retail Demo 824" at bounding box center [53, 48] width 40 height 6
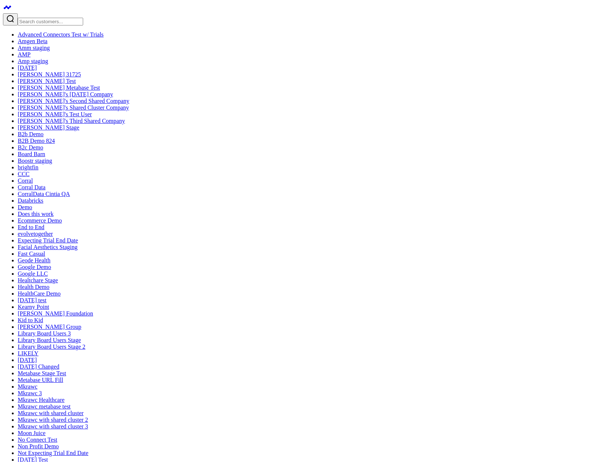
click at [49, 18] on input "Search customers input" at bounding box center [50, 22] width 65 height 8
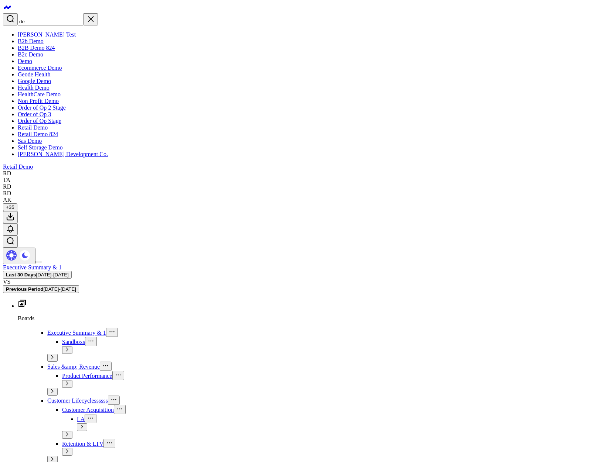
type input "de"
click at [52, 51] on link "B2B Demo 824" at bounding box center [36, 48] width 37 height 6
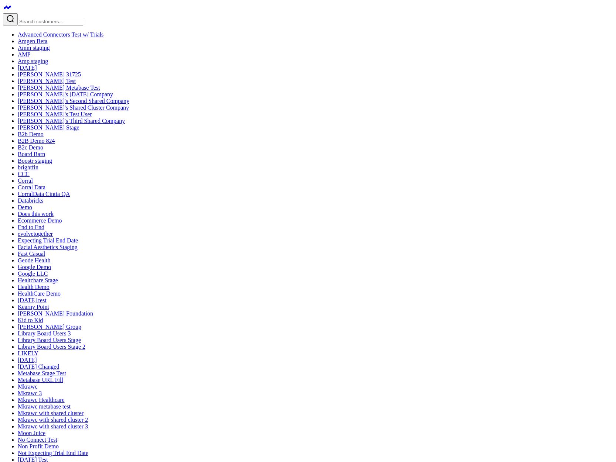
type input "Cintia"
type input "V"
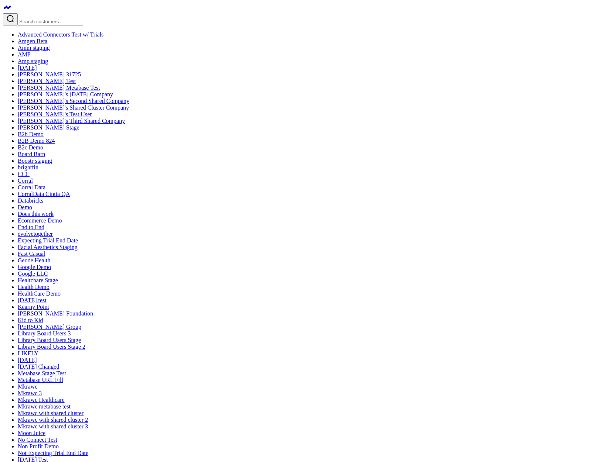
type input "Panizzi"
type input "[EMAIL_ADDRESS][DOMAIN_NAME]"
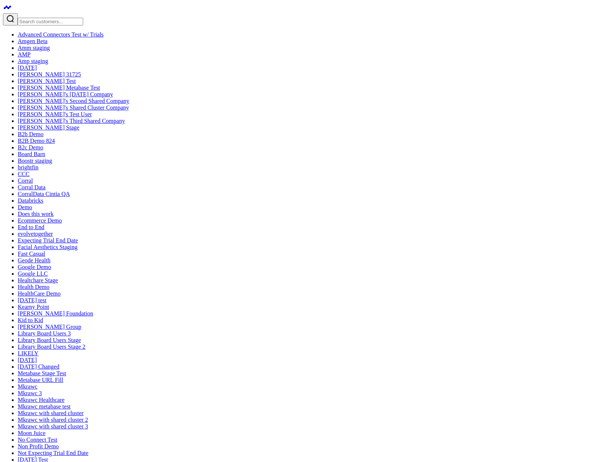
scroll to position [177, 0]
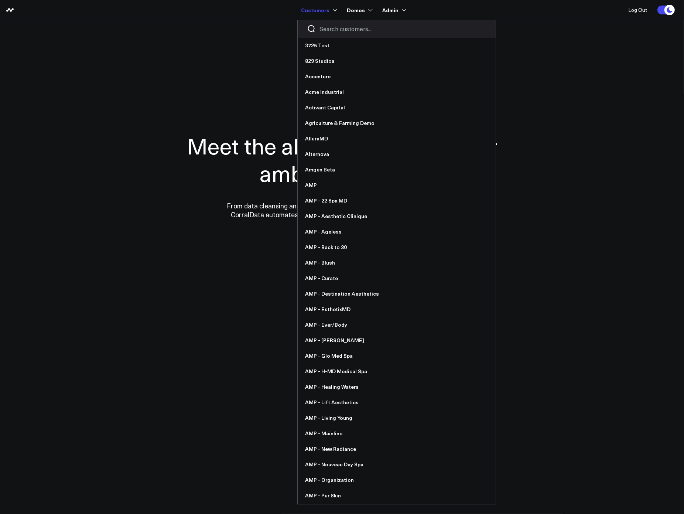
click at [324, 28] on input "Search customers input" at bounding box center [402, 29] width 167 height 8
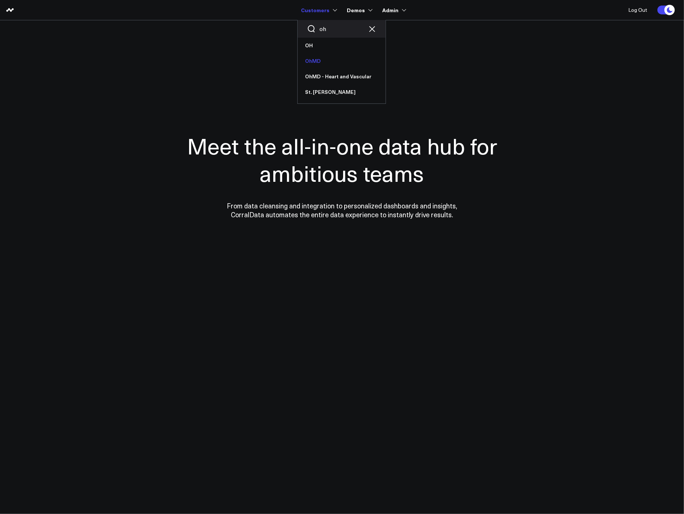
type input "oh"
click at [323, 60] on link "OhMD" at bounding box center [342, 61] width 88 height 16
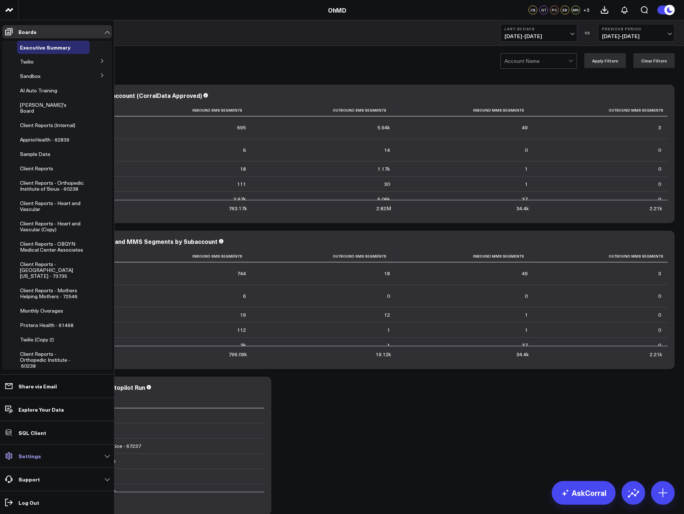
click at [32, 455] on p "Settings" at bounding box center [29, 456] width 23 height 6
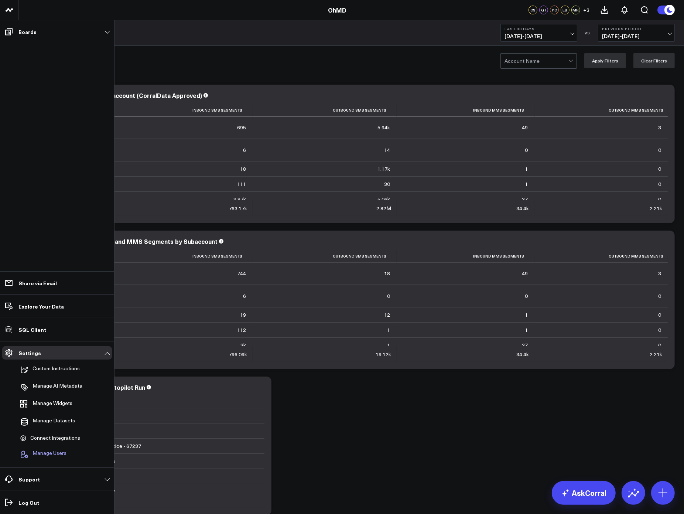
click at [58, 452] on span "Manage Users" at bounding box center [50, 454] width 34 height 9
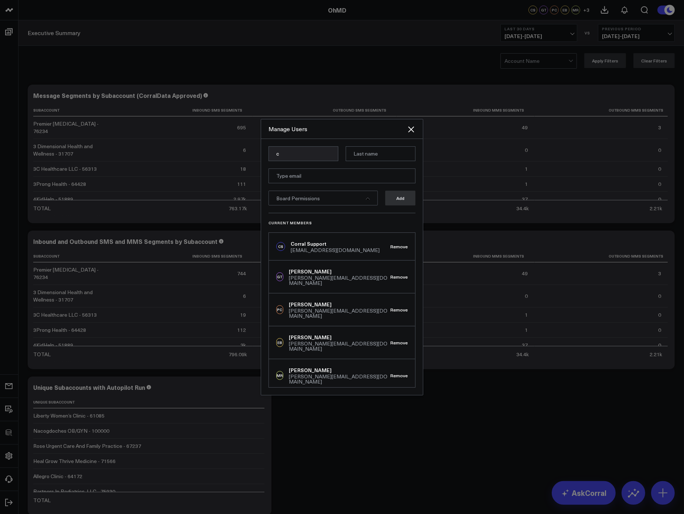
type input "Cintia"
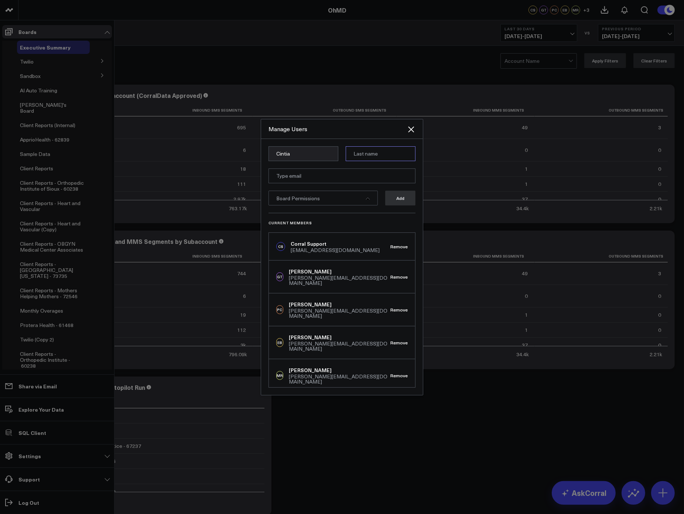
click at [360, 154] on input at bounding box center [381, 153] width 70 height 15
type input "v"
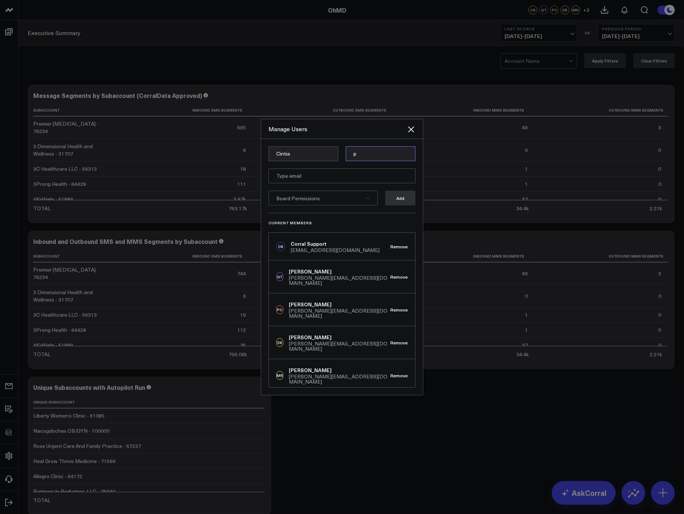
type input "Panizzi"
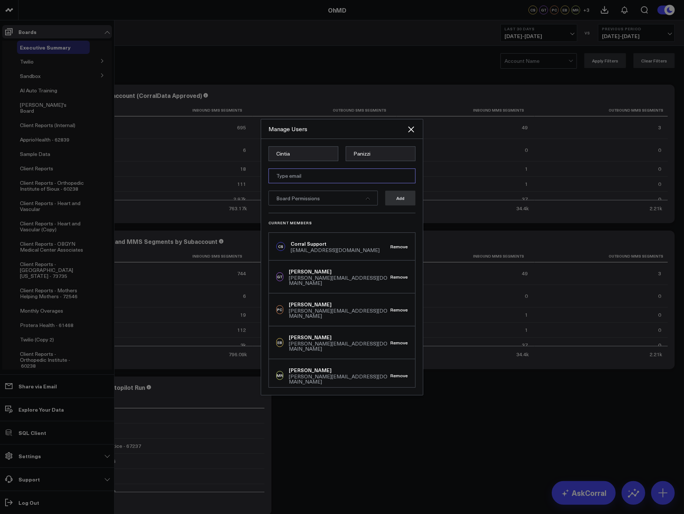
click at [356, 173] on input "email" at bounding box center [342, 175] width 147 height 15
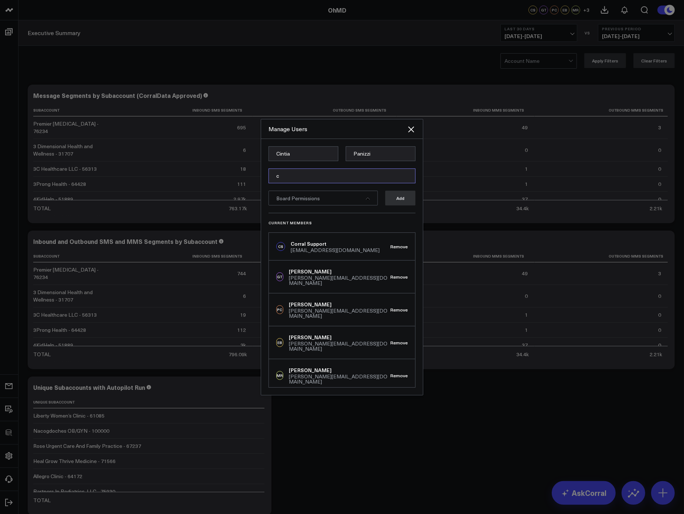
type input "cintia@corraldata.com"
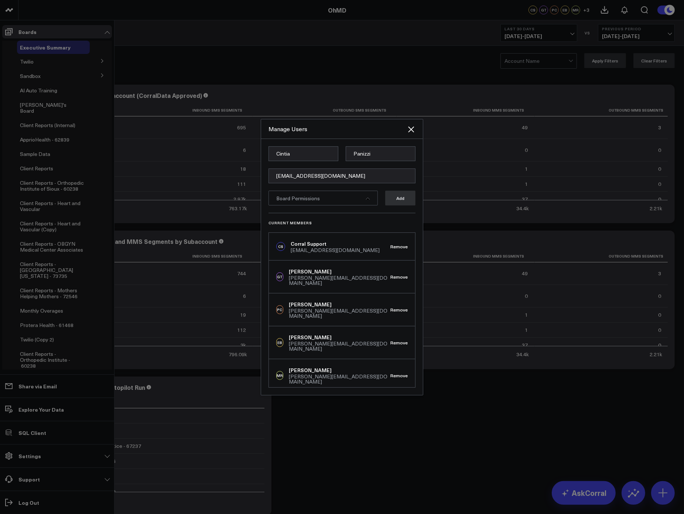
click at [334, 196] on div "Board Permissions" at bounding box center [323, 198] width 109 height 15
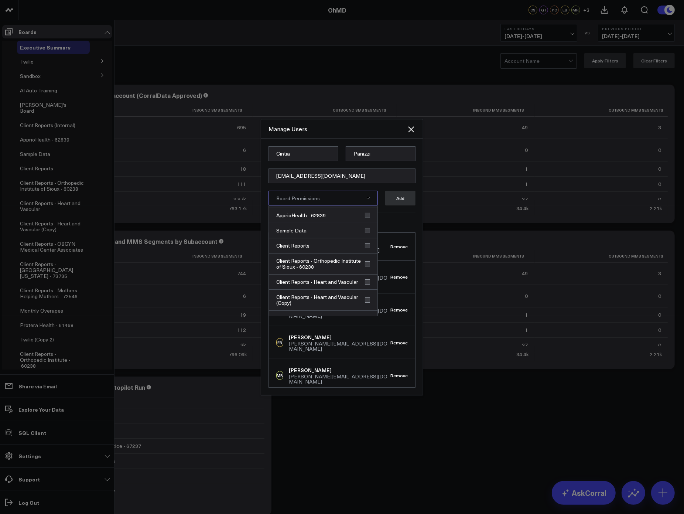
scroll to position [148, 0]
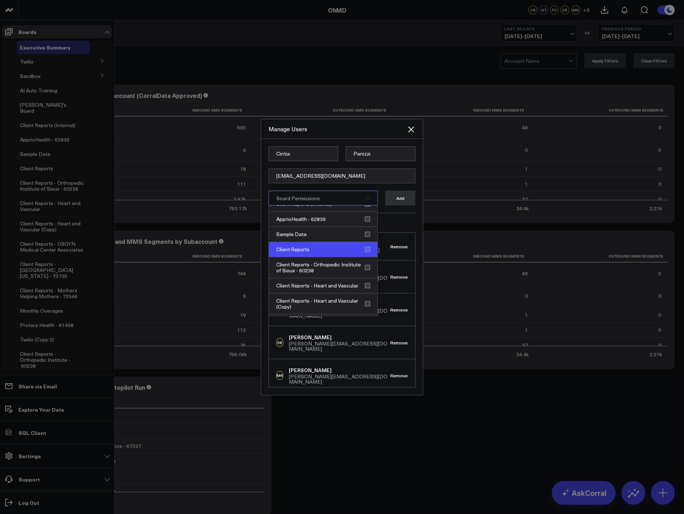
click at [367, 253] on div "Client Reports" at bounding box center [323, 249] width 109 height 15
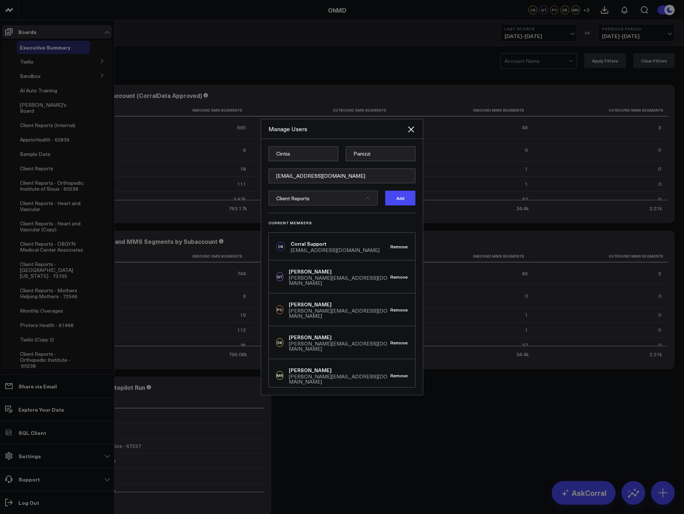
click at [404, 217] on div "Current Members CS Corral Support support@corraldata.com Remove GT Greg Tavolac…" at bounding box center [342, 300] width 147 height 175
click at [360, 193] on div "Client Reports" at bounding box center [323, 198] width 109 height 15
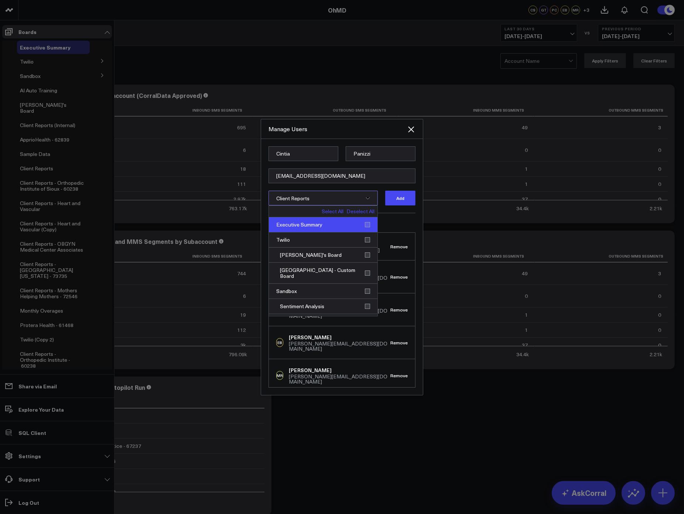
click at [367, 224] on div "Executive Summary" at bounding box center [323, 224] width 109 height 15
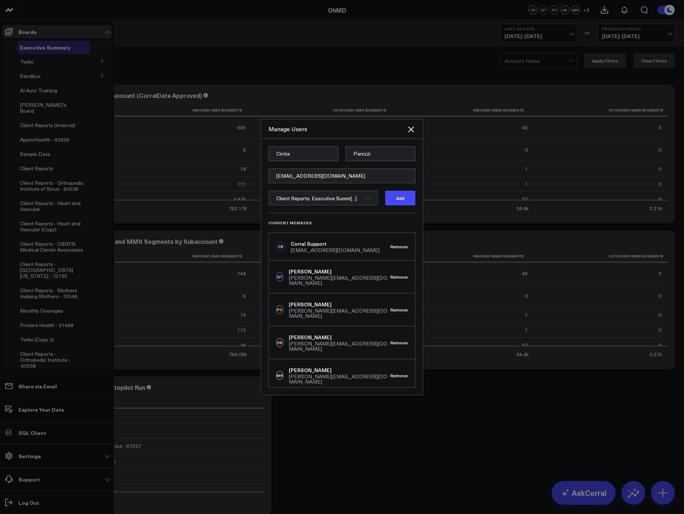
click at [404, 223] on h3 "Current Members" at bounding box center [342, 223] width 147 height 4
click at [400, 201] on button "Add" at bounding box center [400, 198] width 30 height 15
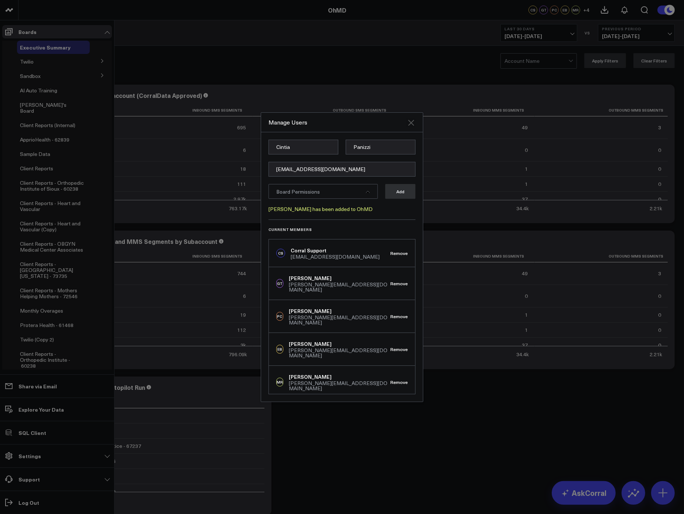
click at [414, 126] on icon "Close" at bounding box center [411, 122] width 9 height 9
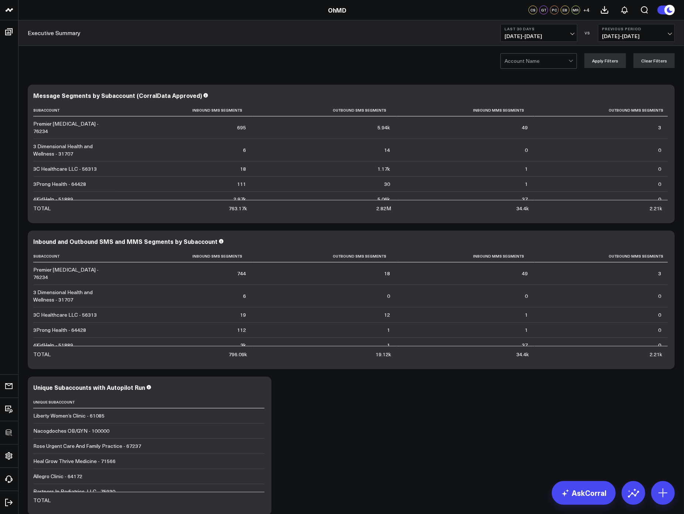
click at [257, 32] on div "Executive Summary Last 30 Days 08/13/25 - 09/11/25 VS Previous Period 07/14/25 …" at bounding box center [351, 32] width 666 height 25
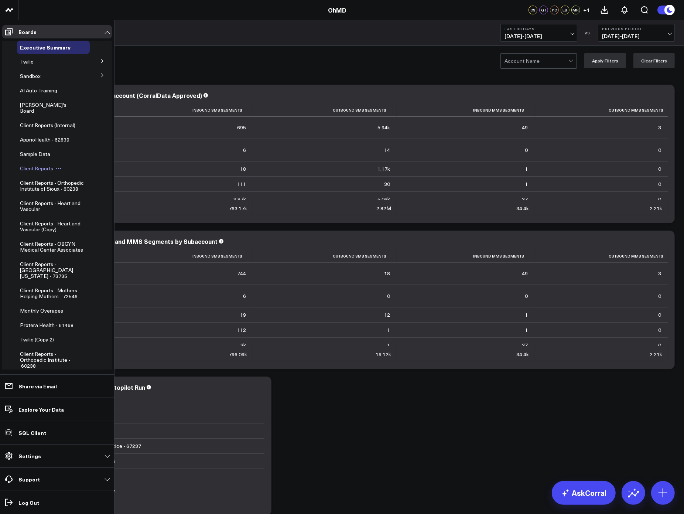
click at [41, 165] on span "Client Reports" at bounding box center [36, 168] width 33 height 7
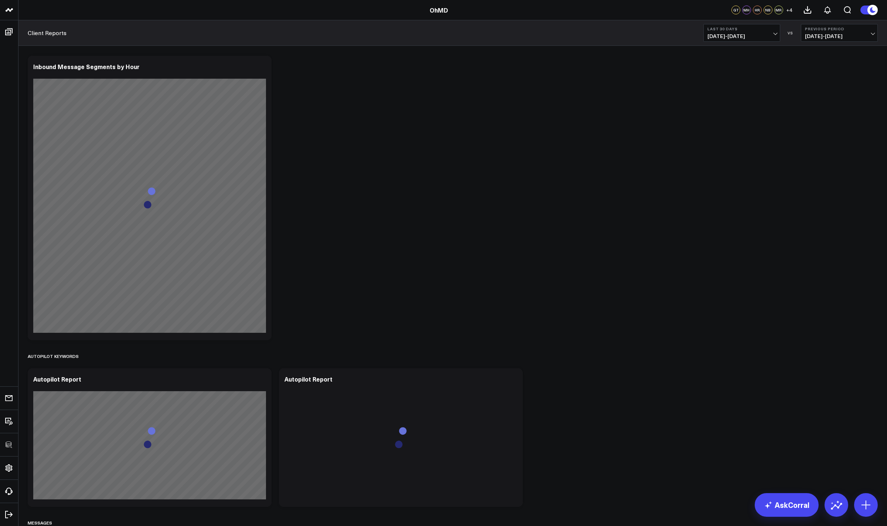
scroll to position [29, 0]
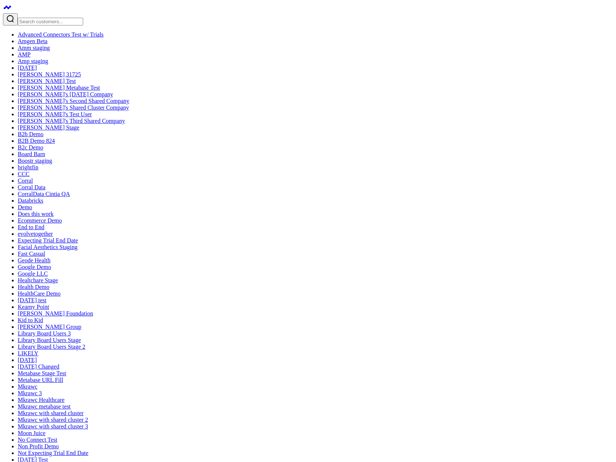
drag, startPoint x: 172, startPoint y: 42, endPoint x: 175, endPoint y: 39, distance: 4.2
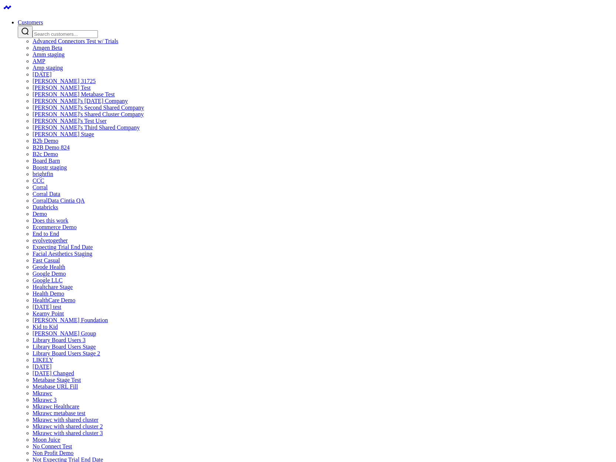
click at [98, 30] on input "Search customers input" at bounding box center [65, 34] width 65 height 8
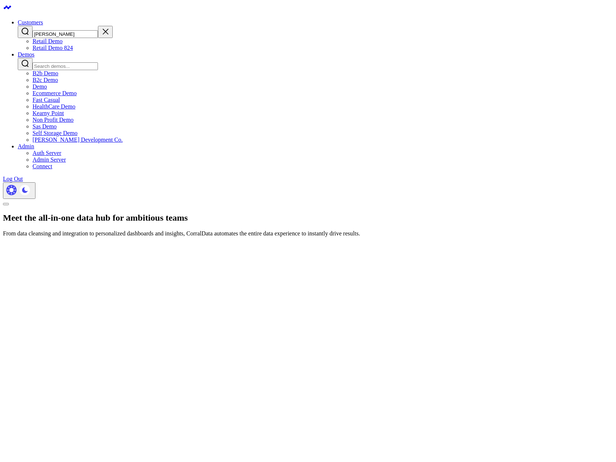
type input "[PERSON_NAME]"
click at [73, 51] on link "Retail Demo 824" at bounding box center [53, 48] width 40 height 6
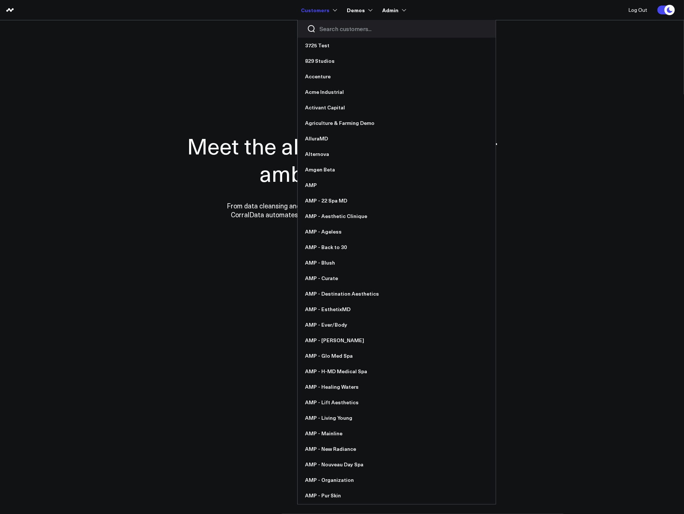
click at [327, 31] on input "Search customers input" at bounding box center [402, 29] width 167 height 8
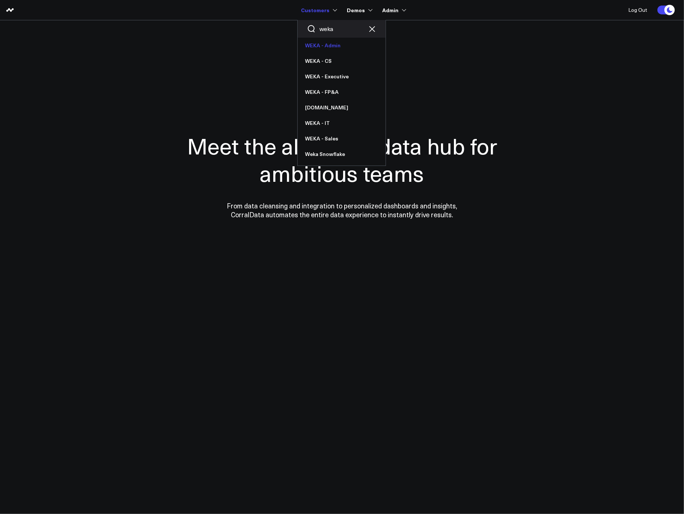
type input "weka"
click at [334, 45] on link "WEKA - Admin" at bounding box center [342, 46] width 88 height 16
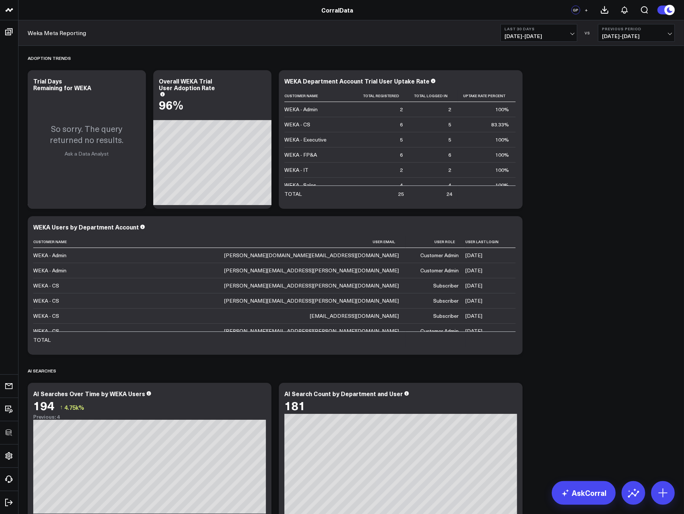
click at [598, 99] on div "Adoption Trends Modify via AI Copy link to widget Ask support Remove Create lin…" at bounding box center [351, 514] width 654 height 937
